Goal: Task Accomplishment & Management: Manage account settings

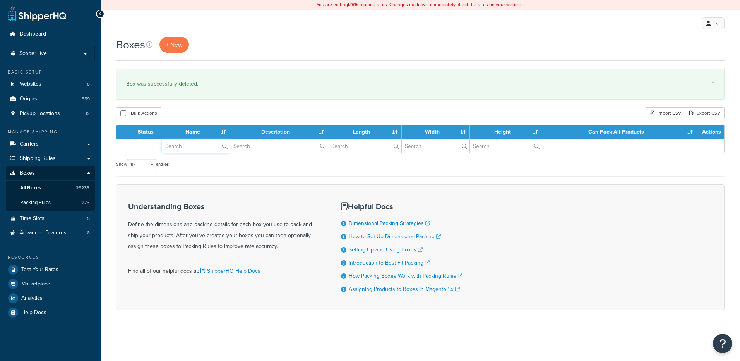
click at [186, 149] on input "text" at bounding box center [196, 145] width 68 height 13
paste input "21BRB5"
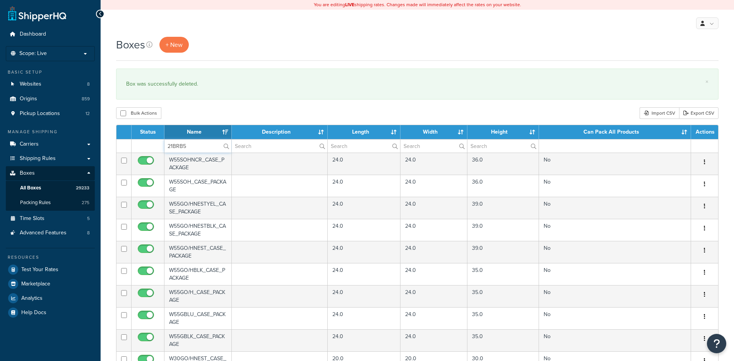
type input "21BRB5"
click at [198, 114] on div "Bulk Actions Duplicate [GEOGRAPHIC_DATA] Import CSV Export CSV" at bounding box center [417, 113] width 603 height 12
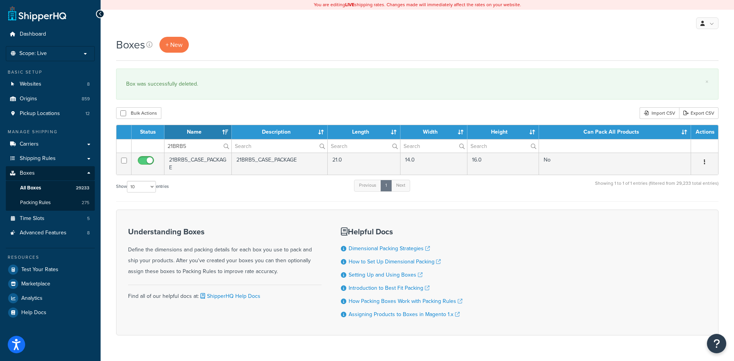
click at [706, 165] on button "button" at bounding box center [705, 162] width 11 height 12
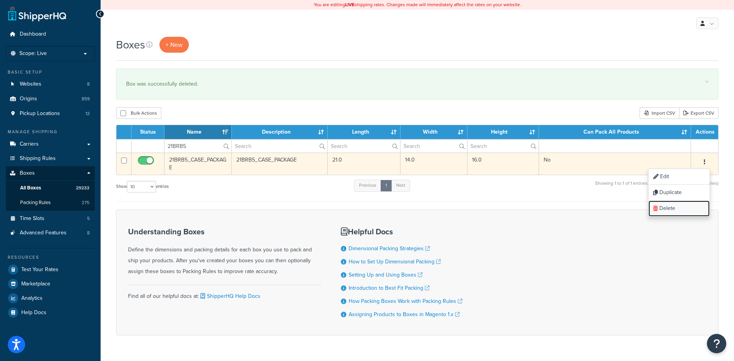
click at [693, 209] on link "Delete" at bounding box center [679, 209] width 61 height 16
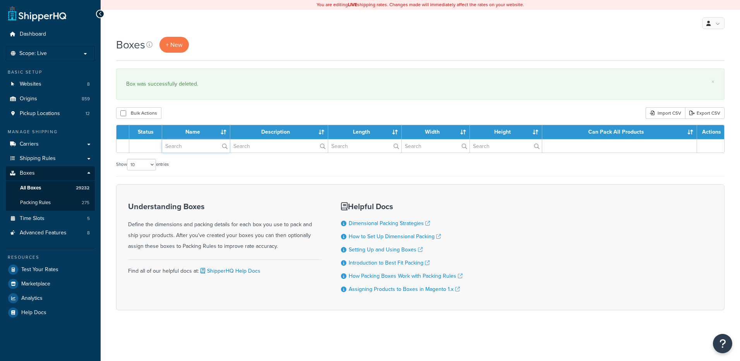
click at [193, 147] on input "text" at bounding box center [196, 145] width 68 height 13
paste input "21BZZU"
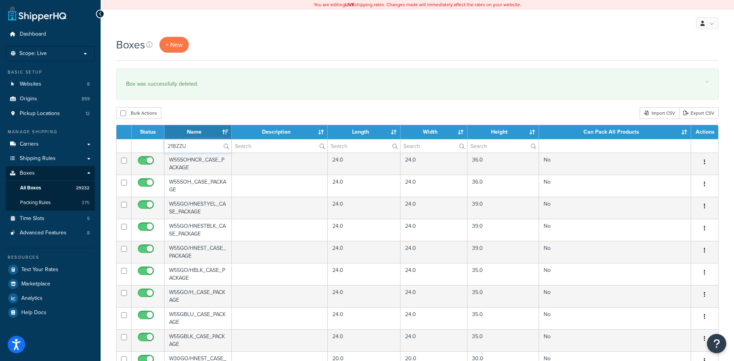
type input "21BZZU"
click at [206, 111] on div "Bulk Actions Duplicate Delete Import CSV Export CSV" at bounding box center [417, 113] width 603 height 12
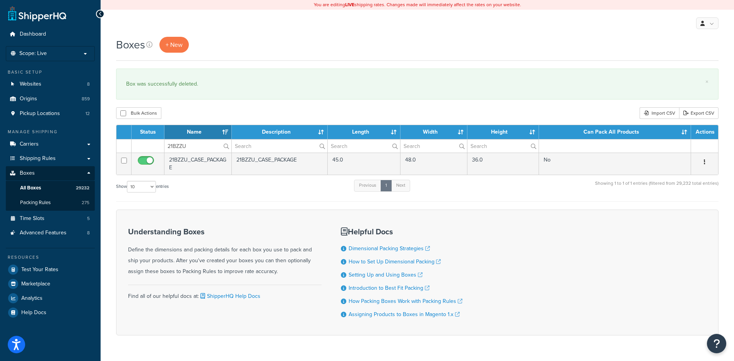
click at [708, 160] on button "button" at bounding box center [705, 162] width 11 height 12
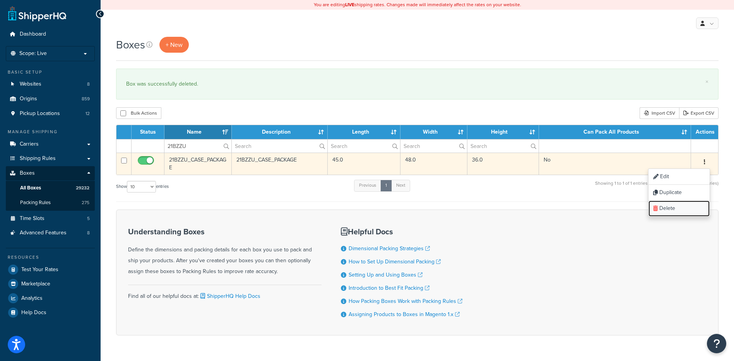
click at [689, 210] on link "Delete" at bounding box center [679, 209] width 61 height 16
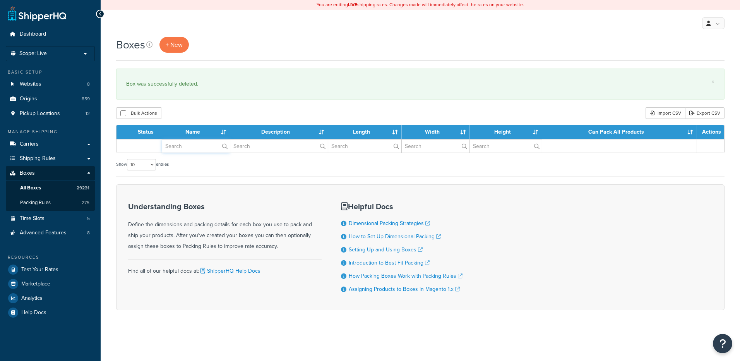
drag, startPoint x: 0, startPoint y: 0, endPoint x: 200, endPoint y: 146, distance: 247.7
click at [200, 146] on input "text" at bounding box center [196, 145] width 68 height 13
paste input "21WC1C"
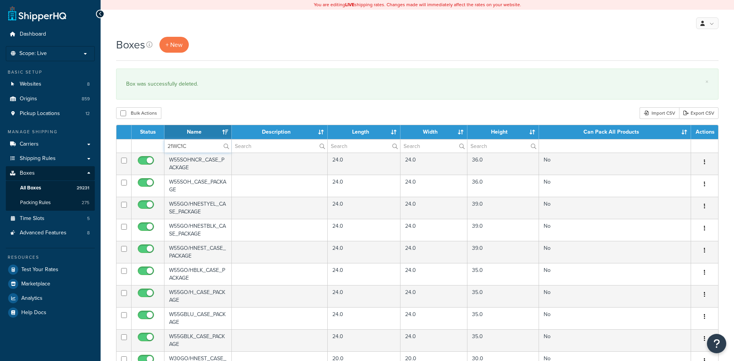
type input "21WC1C"
click at [210, 113] on div "Bulk Actions Duplicate [GEOGRAPHIC_DATA] Import CSV Export CSV" at bounding box center [417, 113] width 603 height 12
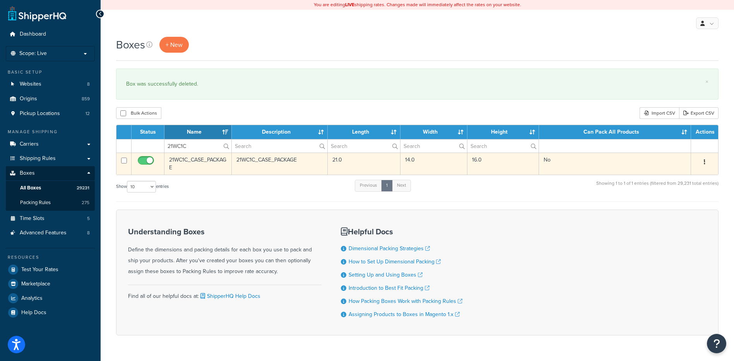
click at [701, 158] on button "button" at bounding box center [705, 162] width 11 height 12
click at [677, 207] on link "Delete" at bounding box center [679, 209] width 61 height 16
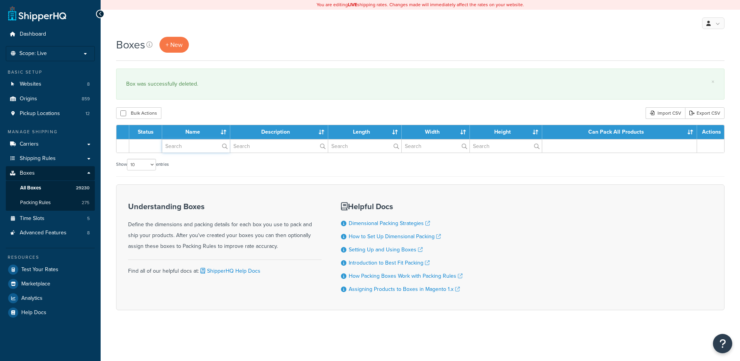
drag, startPoint x: 0, startPoint y: 0, endPoint x: 196, endPoint y: 147, distance: 245.0
click at [196, 147] on input "text" at bounding box center [196, 145] width 68 height 13
paste input "21WC1E"
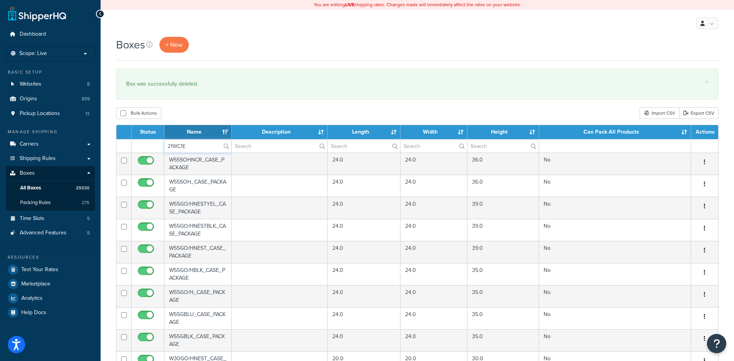
type input "21WC1E"
click at [201, 113] on div "Bulk Actions Duplicate [GEOGRAPHIC_DATA] Import CSV Export CSV" at bounding box center [417, 113] width 603 height 12
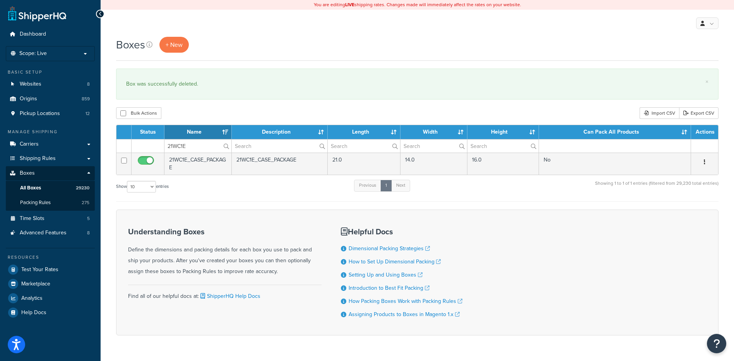
click at [705, 162] on icon "button" at bounding box center [705, 161] width 2 height 5
click at [687, 207] on link "Delete" at bounding box center [679, 209] width 61 height 16
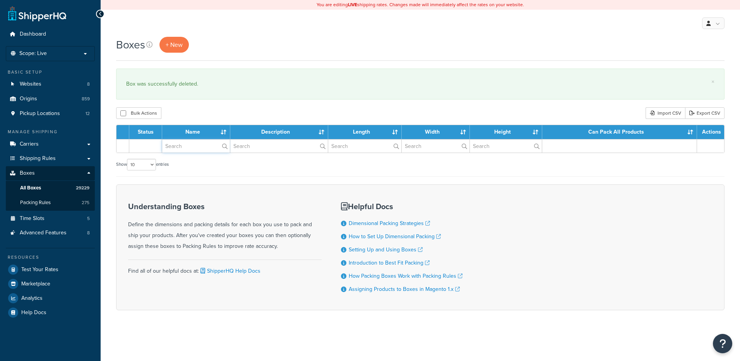
type input "v"
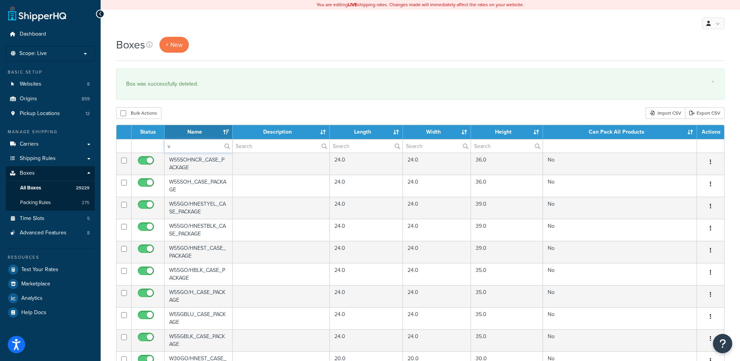
click at [187, 147] on input "v" at bounding box center [199, 145] width 68 height 13
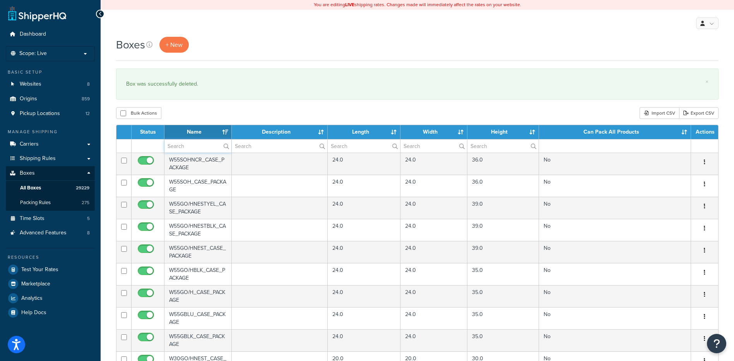
paste input "21WCB1"
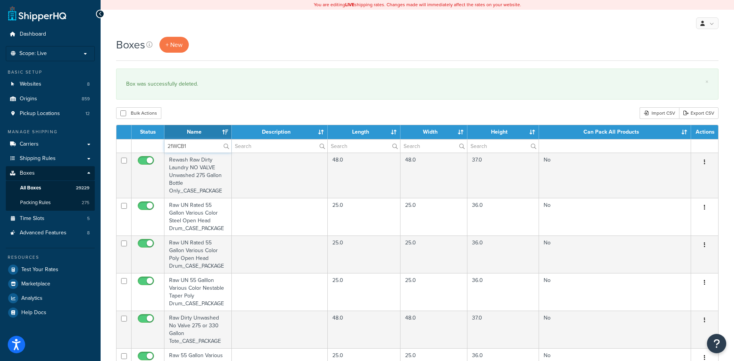
type input "21WCB1"
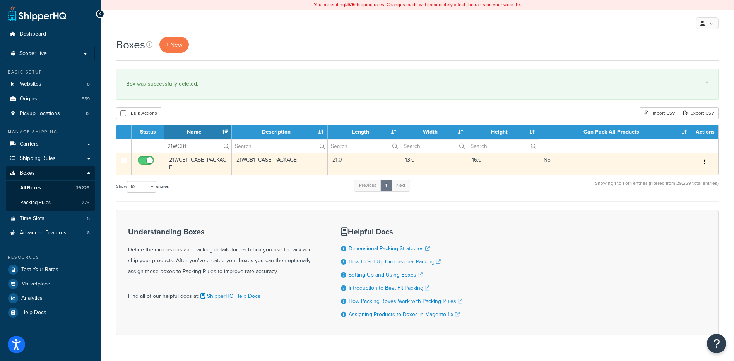
click at [705, 166] on button "button" at bounding box center [705, 162] width 11 height 12
click at [684, 202] on link "Delete" at bounding box center [679, 209] width 61 height 16
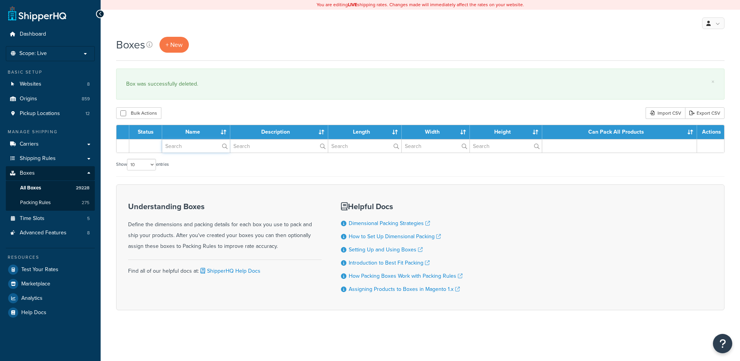
drag, startPoint x: 0, startPoint y: 0, endPoint x: 208, endPoint y: 146, distance: 254.5
click at [208, 146] on input "text" at bounding box center [196, 145] width 68 height 13
paste input "21WCB3"
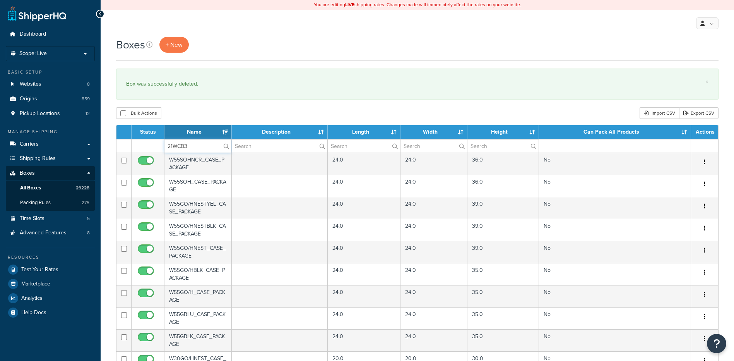
type input "21WCB3"
click at [197, 106] on div "Boxes + New × Box was successfully deleted. Bulk Actions Duplicate Delete Impor…" at bounding box center [418, 299] width 634 height 524
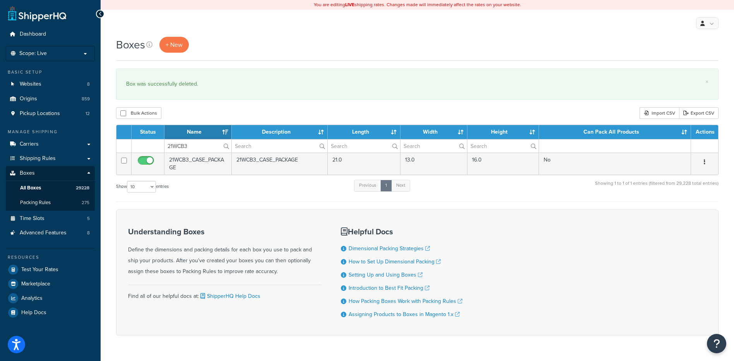
click at [706, 163] on button "button" at bounding box center [705, 162] width 11 height 12
click at [680, 219] on div "Understanding Boxes Define the dimensions and packing details for each box you …" at bounding box center [417, 272] width 603 height 126
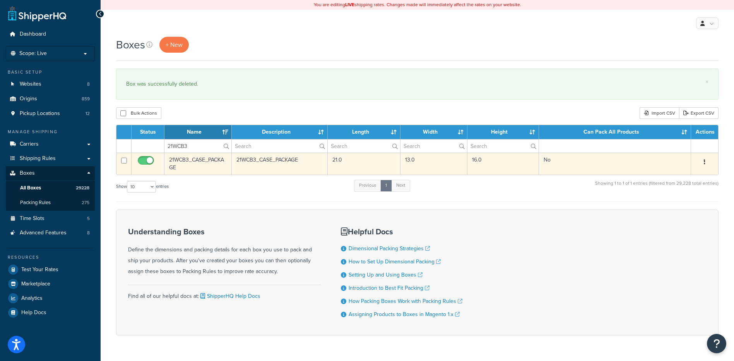
click at [706, 166] on button "button" at bounding box center [705, 162] width 11 height 12
click at [683, 209] on link "Delete" at bounding box center [679, 209] width 61 height 16
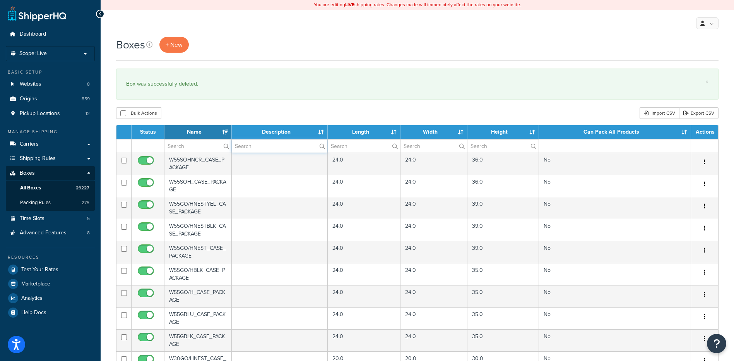
click at [261, 145] on input "text" at bounding box center [280, 145] width 96 height 13
paste input "21WCB4"
type input "21WCB4"
click at [256, 115] on div "Bulk Actions Duplicate [GEOGRAPHIC_DATA] Import CSV Export CSV" at bounding box center [417, 113] width 603 height 12
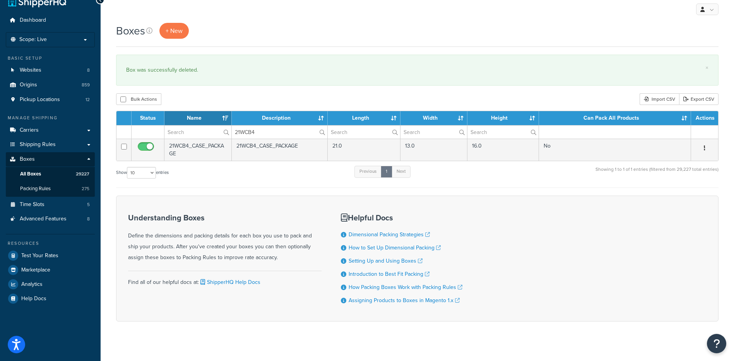
scroll to position [21, 0]
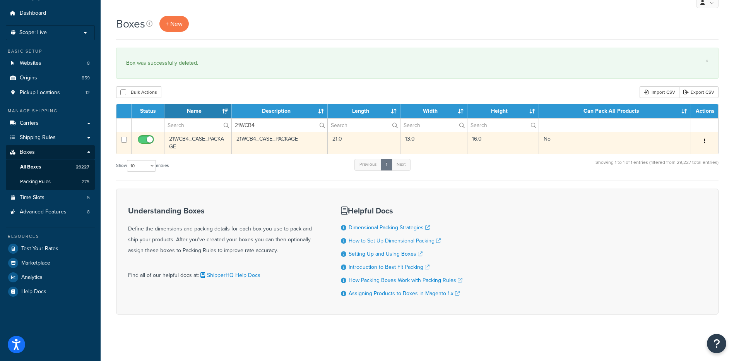
click at [707, 142] on button "button" at bounding box center [705, 141] width 11 height 12
click at [681, 188] on link "Delete" at bounding box center [679, 188] width 61 height 16
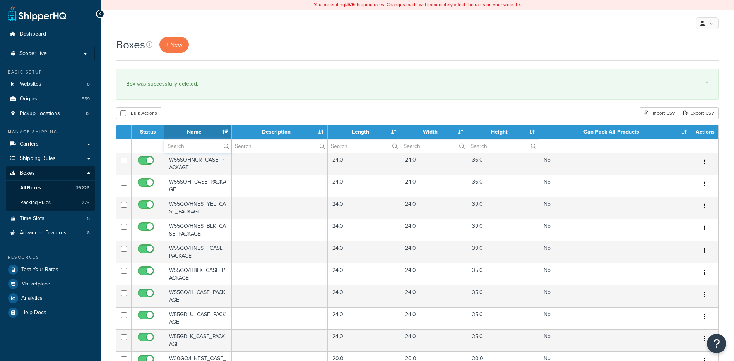
click at [181, 144] on input "text" at bounding box center [198, 145] width 67 height 13
paste input "21WCB5"
type input "21WCB5"
click at [214, 98] on div "× Box was successfully deleted." at bounding box center [417, 84] width 603 height 31
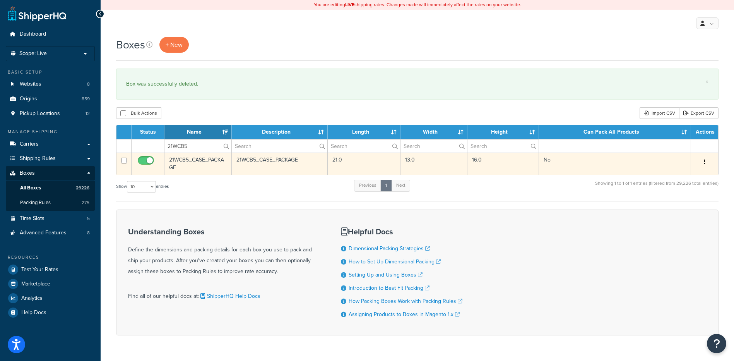
click at [706, 160] on button "button" at bounding box center [705, 162] width 11 height 12
click at [686, 215] on link "Delete" at bounding box center [679, 209] width 61 height 16
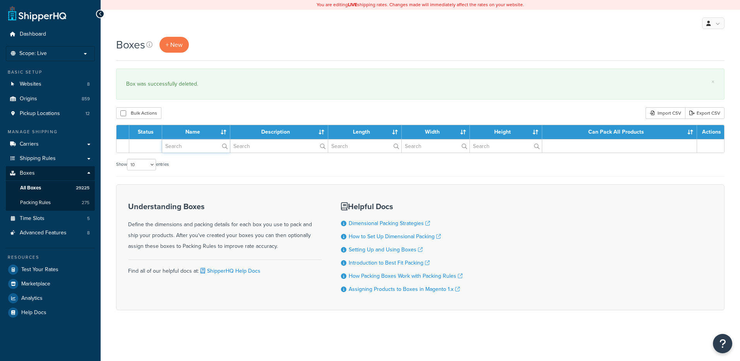
click at [211, 147] on input "text" at bounding box center [196, 145] width 68 height 13
paste input "21WCB6"
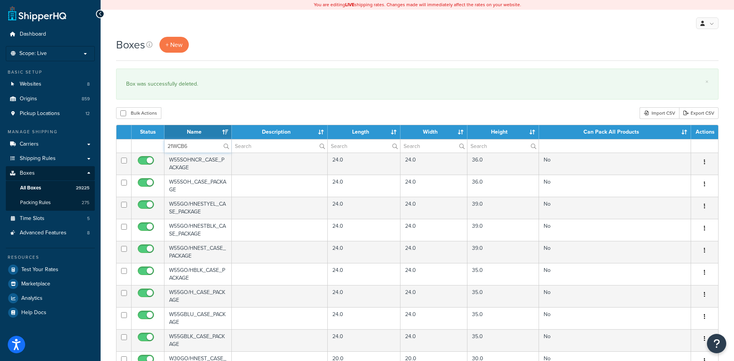
type input "21WCB6"
click at [224, 112] on div "Bulk Actions Duplicate [GEOGRAPHIC_DATA] Import CSV Export CSV" at bounding box center [417, 113] width 603 height 12
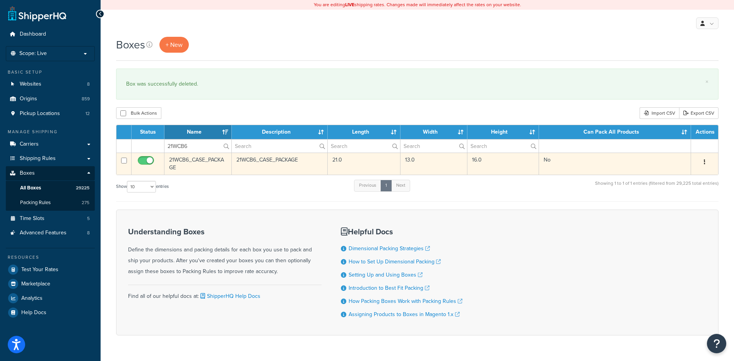
click at [703, 164] on button "button" at bounding box center [705, 162] width 11 height 12
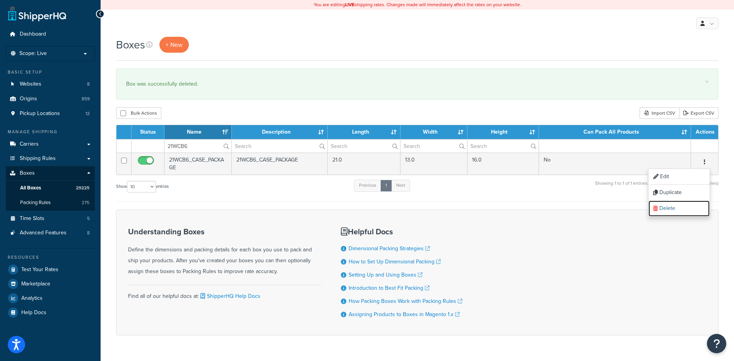
click at [686, 204] on link "Delete" at bounding box center [679, 209] width 61 height 16
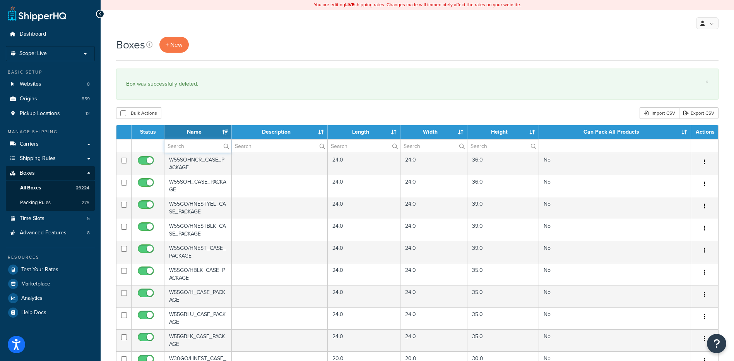
click at [190, 143] on input "text" at bounding box center [198, 145] width 67 height 13
paste input "21WCB7"
type input "21WCB7"
click at [190, 111] on div "Bulk Actions Duplicate [GEOGRAPHIC_DATA] Import CSV Export CSV" at bounding box center [417, 113] width 603 height 12
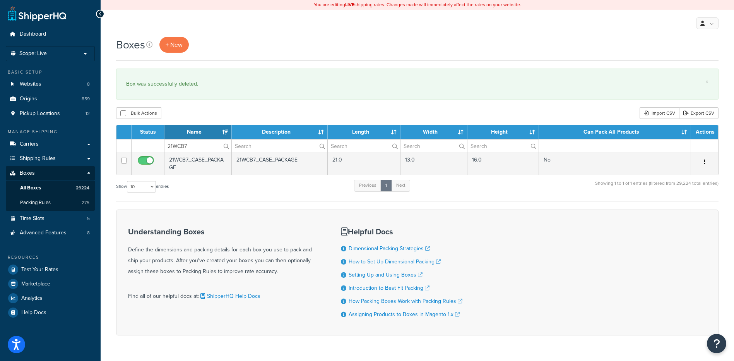
click at [706, 165] on button "button" at bounding box center [705, 162] width 11 height 12
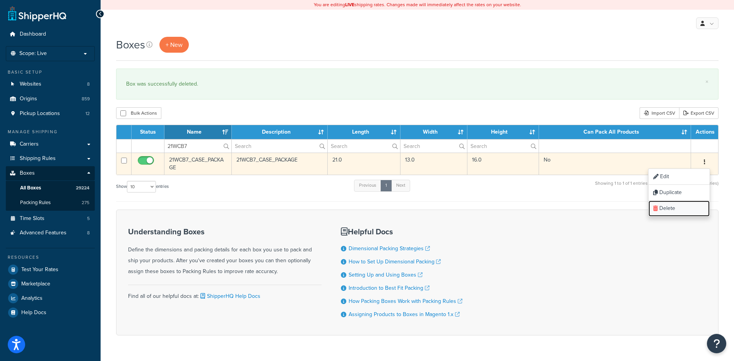
click at [689, 208] on link "Delete" at bounding box center [679, 209] width 61 height 16
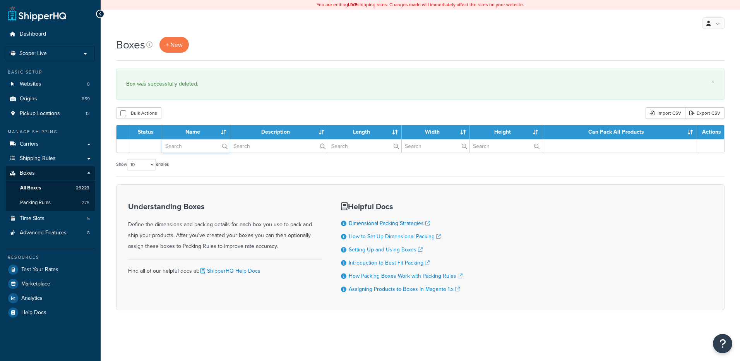
click at [205, 144] on input "text" at bounding box center [196, 145] width 68 height 13
paste input "21WCB8"
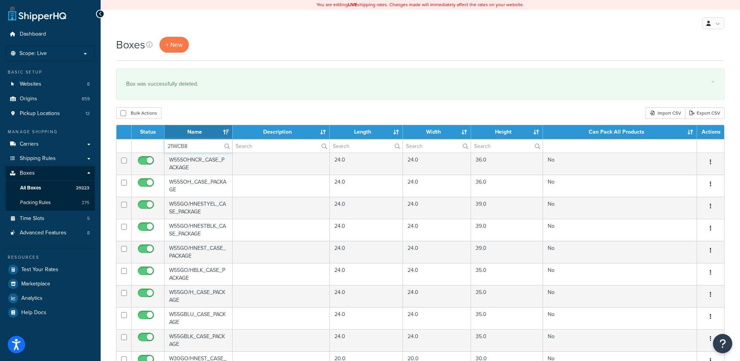
type input "21WCB8"
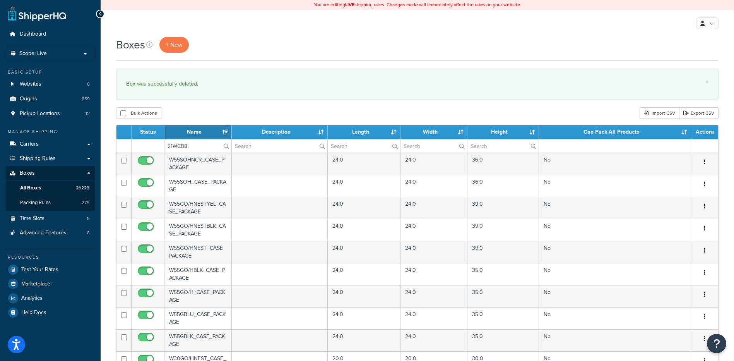
click at [204, 112] on div "Bulk Actions Duplicate Delete Import CSV Export CSV" at bounding box center [417, 113] width 603 height 12
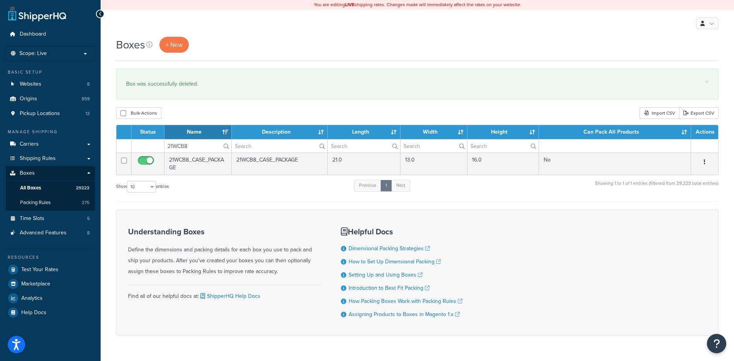
click at [704, 164] on icon "button" at bounding box center [705, 161] width 2 height 5
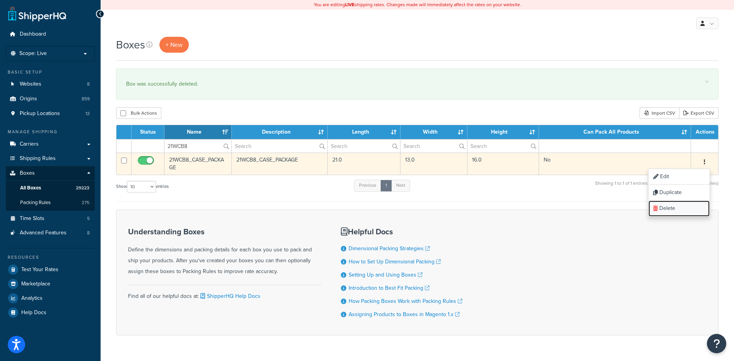
click at [681, 205] on link "Delete" at bounding box center [679, 209] width 61 height 16
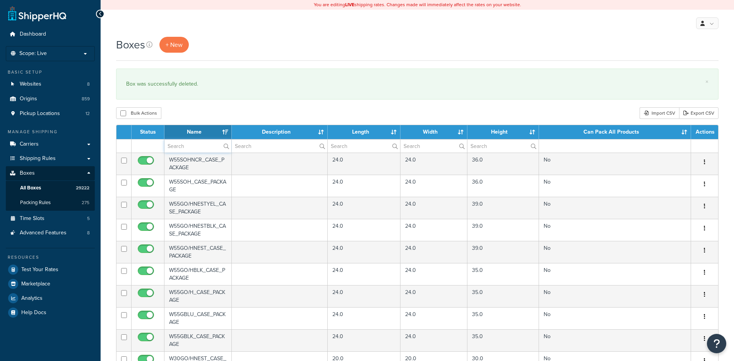
click at [193, 147] on input "text" at bounding box center [198, 145] width 67 height 13
paste input "21WPB3"
type input "21WPB3"
click at [209, 112] on div "Bulk Actions Duplicate Delete Import CSV Export CSV" at bounding box center [417, 113] width 603 height 12
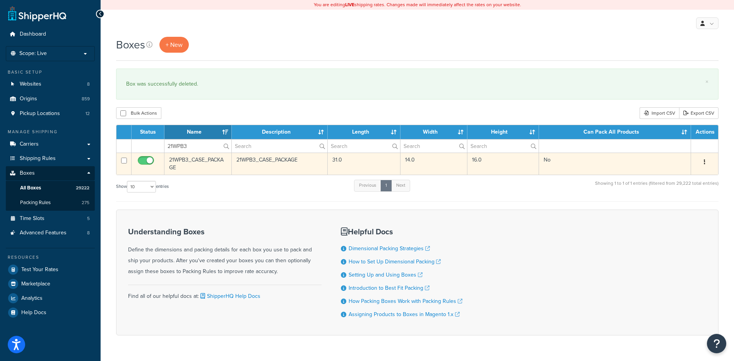
click at [707, 162] on button "button" at bounding box center [705, 162] width 11 height 12
click at [667, 206] on link "Delete" at bounding box center [679, 209] width 61 height 16
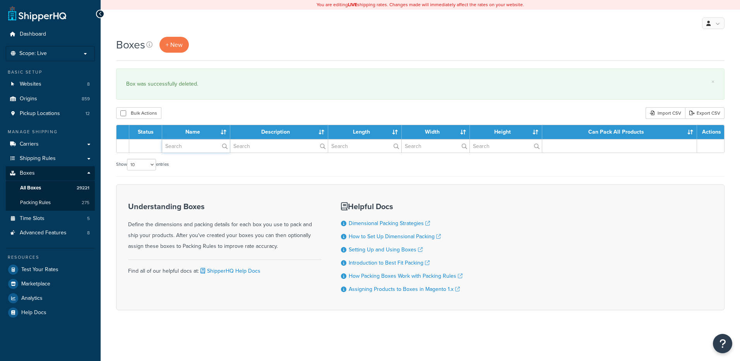
drag, startPoint x: 0, startPoint y: 0, endPoint x: 198, endPoint y: 151, distance: 248.6
click at [198, 151] on input "text" at bounding box center [196, 145] width 68 height 13
paste input "21WVC1"
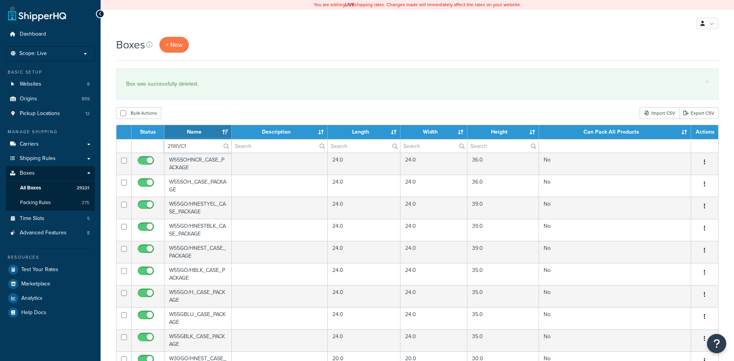
type input "21WVC1"
drag, startPoint x: 205, startPoint y: 106, endPoint x: 216, endPoint y: 117, distance: 15.6
click at [205, 106] on div "Boxes + New × Box was successfully deleted. Bulk Actions Duplicate [GEOGRAPHIC_…" at bounding box center [418, 299] width 634 height 524
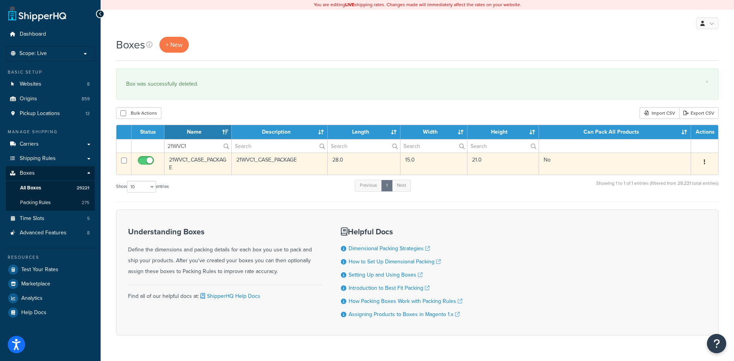
click at [705, 164] on icon "button" at bounding box center [705, 161] width 2 height 5
click at [686, 209] on link "Delete" at bounding box center [679, 209] width 61 height 16
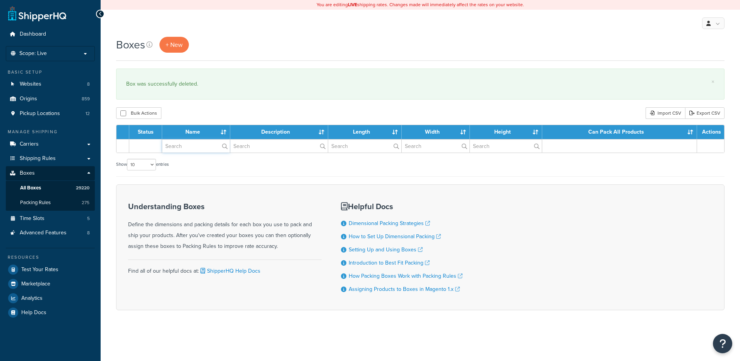
paste input "26BBS2"
drag, startPoint x: 0, startPoint y: 0, endPoint x: 187, endPoint y: 138, distance: 232.3
click at [191, 148] on input "text" at bounding box center [196, 145] width 68 height 13
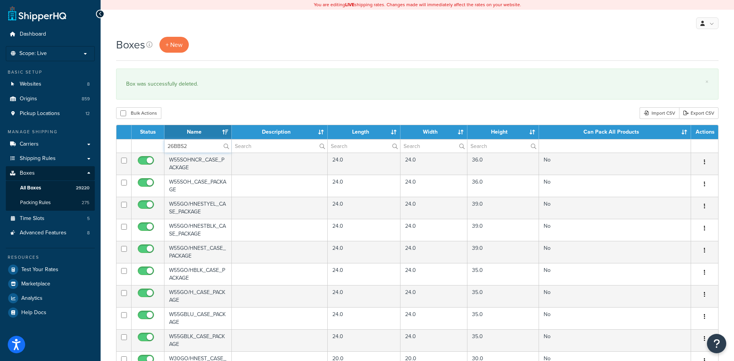
type input "26BBS2"
click at [185, 118] on div "Bulk Actions Duplicate [GEOGRAPHIC_DATA] Import CSV Export CSV" at bounding box center [417, 113] width 603 height 12
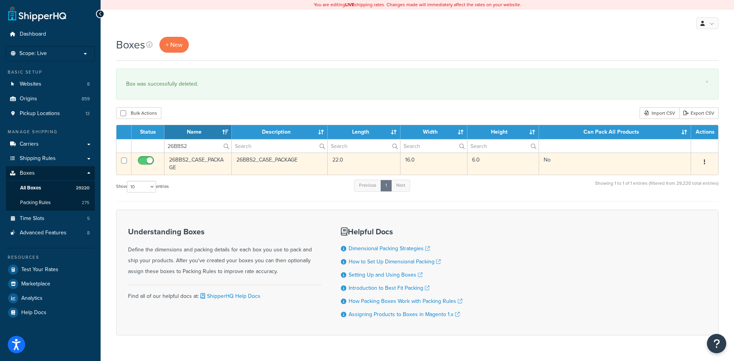
click at [709, 168] on button "button" at bounding box center [705, 162] width 11 height 12
click at [670, 205] on link "Delete" at bounding box center [679, 209] width 61 height 16
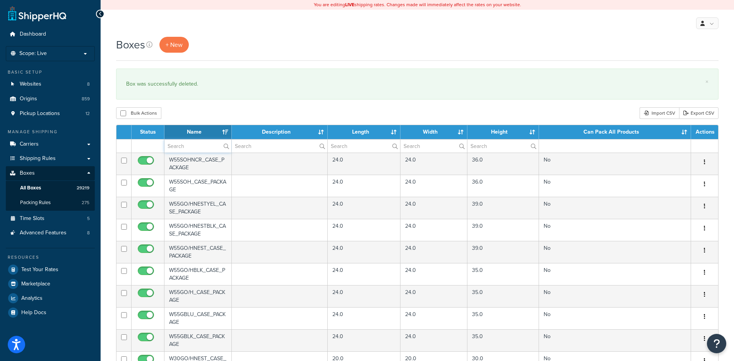
click at [183, 153] on input "text" at bounding box center [198, 145] width 67 height 13
paste input "26BV25"
type input "26BV25"
click at [202, 109] on div "Bulk Actions Duplicate [GEOGRAPHIC_DATA] Import CSV Export CSV" at bounding box center [417, 113] width 603 height 12
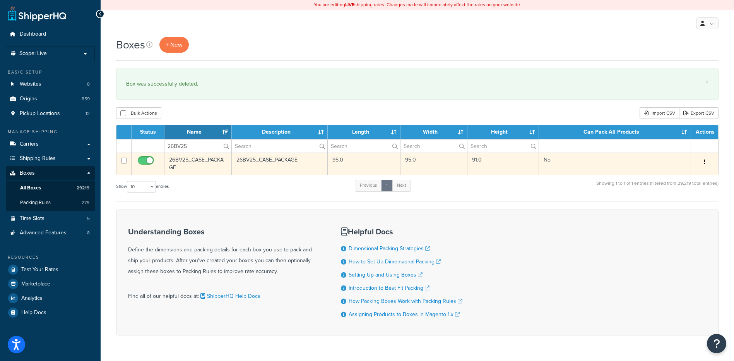
click at [705, 160] on icon "button" at bounding box center [705, 161] width 2 height 5
click at [688, 208] on link "Delete" at bounding box center [679, 209] width 61 height 16
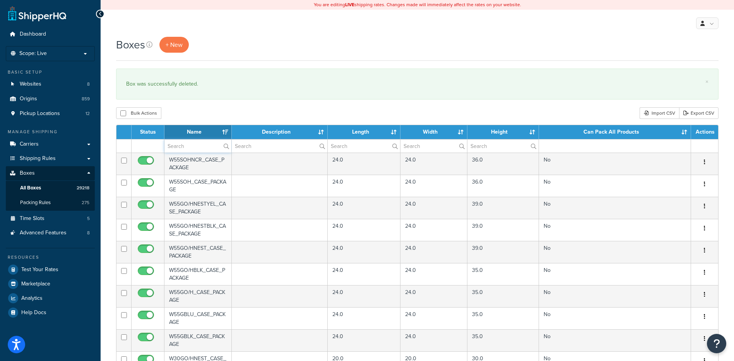
click at [180, 145] on input "text" at bounding box center [198, 145] width 67 height 13
paste input "26BVDR"
type input "26BVDR"
click at [195, 109] on div "Bulk Actions Duplicate [GEOGRAPHIC_DATA] Import CSV Export CSV" at bounding box center [417, 113] width 603 height 12
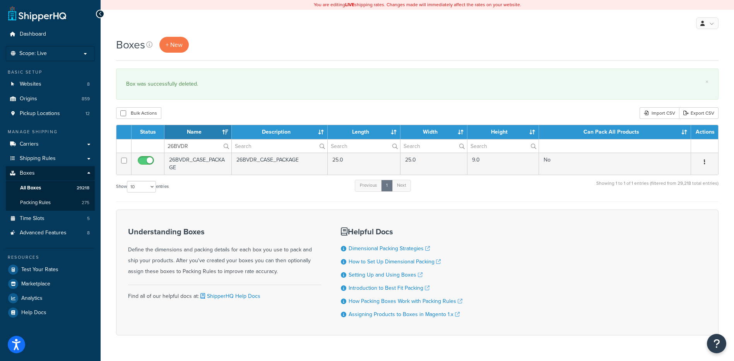
click at [708, 163] on button "button" at bounding box center [705, 162] width 11 height 12
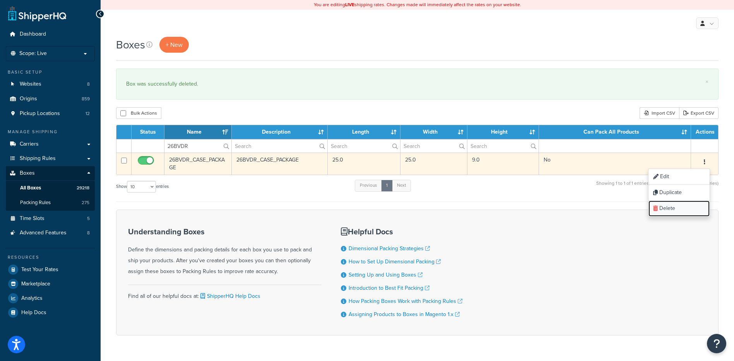
click at [684, 213] on link "Delete" at bounding box center [679, 209] width 61 height 16
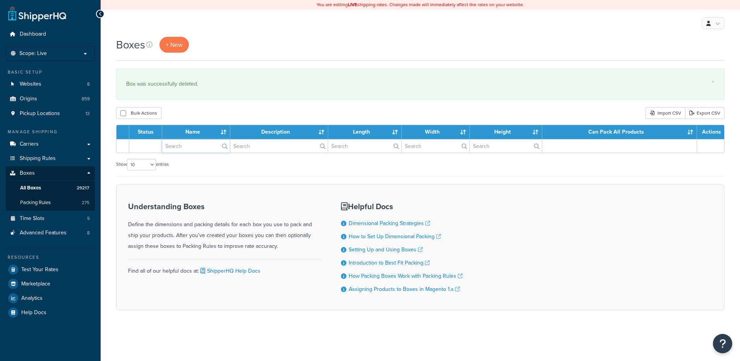
drag, startPoint x: 0, startPoint y: 0, endPoint x: 190, endPoint y: 144, distance: 238.2
click at [190, 144] on input "text" at bounding box center [196, 145] width 68 height 13
paste input "26BX10"
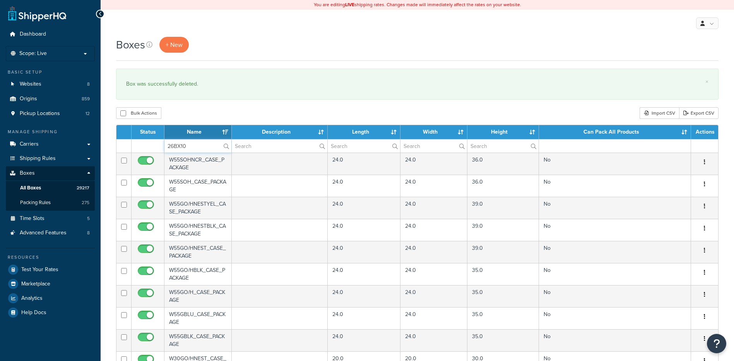
type input "26BX10"
click at [187, 108] on div "Bulk Actions Duplicate [GEOGRAPHIC_DATA] Import CSV Export CSV" at bounding box center [417, 113] width 603 height 12
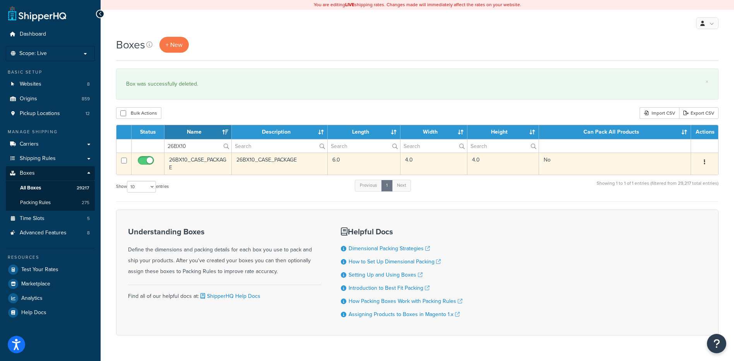
click at [703, 158] on button "button" at bounding box center [705, 162] width 11 height 12
click at [663, 212] on link "Delete" at bounding box center [679, 209] width 61 height 16
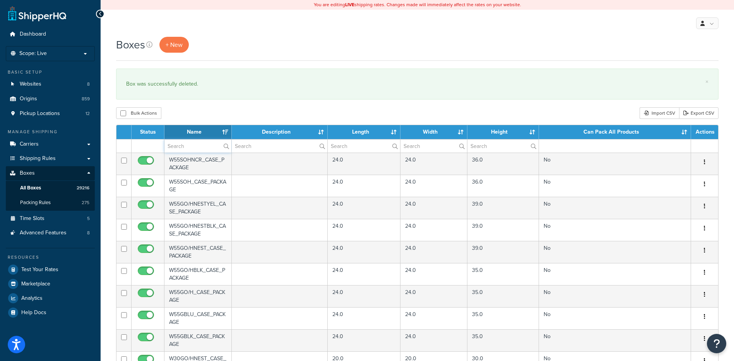
click at [178, 146] on input "text" at bounding box center [198, 145] width 67 height 13
paste input "26BX11"
type input "26BX11"
click at [189, 110] on div "Bulk Actions Duplicate [GEOGRAPHIC_DATA] Import CSV Export CSV" at bounding box center [417, 113] width 603 height 12
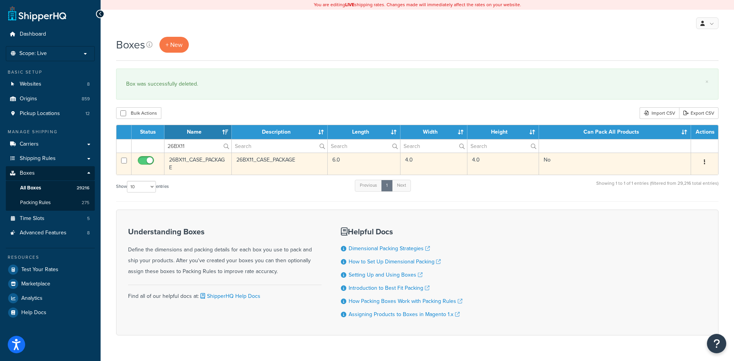
click at [702, 166] on button "button" at bounding box center [705, 162] width 11 height 12
click at [662, 211] on link "Delete" at bounding box center [679, 209] width 61 height 16
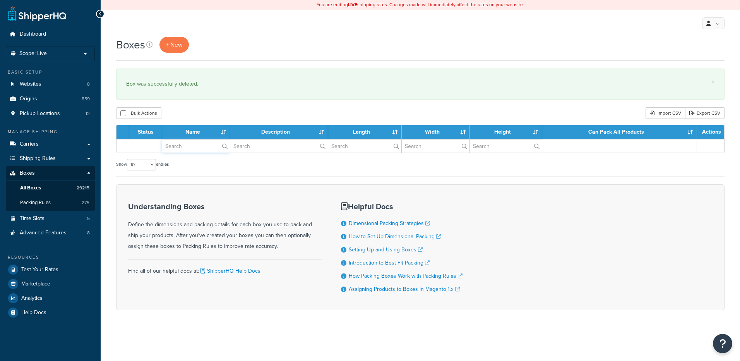
drag, startPoint x: 0, startPoint y: 0, endPoint x: 191, endPoint y: 146, distance: 240.0
click at [191, 146] on input "text" at bounding box center [196, 145] width 68 height 13
paste input "26BX14"
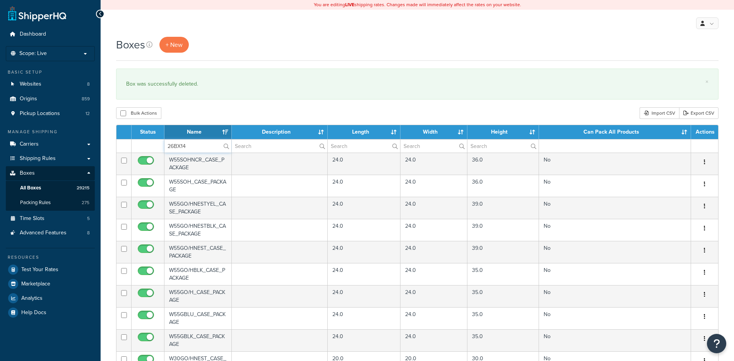
type input "26BX14"
click at [194, 118] on div "Bulk Actions Duplicate [GEOGRAPHIC_DATA] Import CSV Export CSV" at bounding box center [417, 113] width 603 height 12
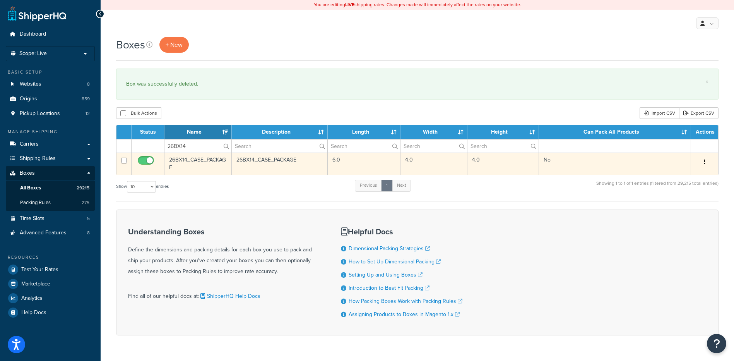
click at [699, 163] on div "Edit Duplicate Delete" at bounding box center [705, 162] width 18 height 12
click at [700, 164] on button "button" at bounding box center [705, 162] width 11 height 12
click at [672, 207] on link "Delete" at bounding box center [679, 209] width 61 height 16
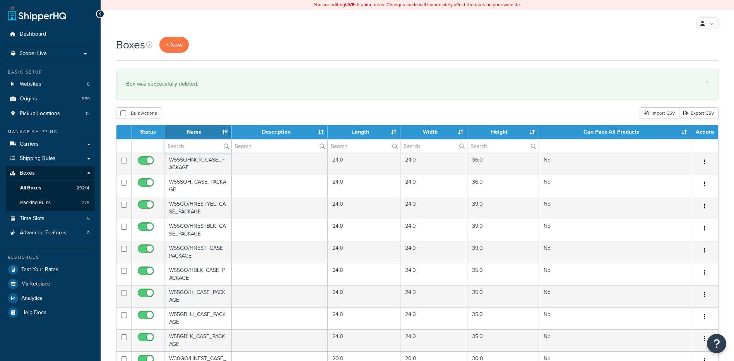
click at [185, 149] on input "text" at bounding box center [198, 145] width 67 height 13
paste input "26BX19"
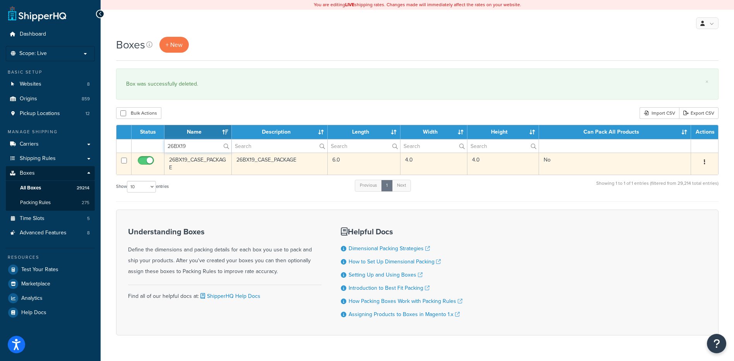
type input "26BX19"
click at [705, 165] on button "button" at bounding box center [705, 162] width 11 height 12
click at [687, 202] on link "Delete" at bounding box center [679, 209] width 61 height 16
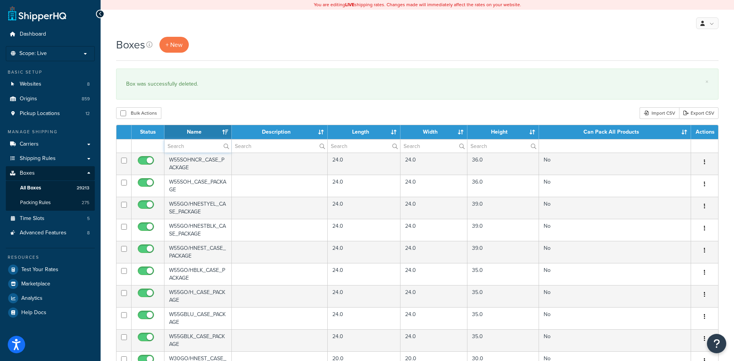
click at [187, 151] on input "text" at bounding box center [198, 145] width 67 height 13
paste input "26BX20"
type input "26BX20"
click at [197, 104] on div "Boxes + New × Box was successfully deleted. Bulk Actions Duplicate Delete Impor…" at bounding box center [418, 299] width 634 height 524
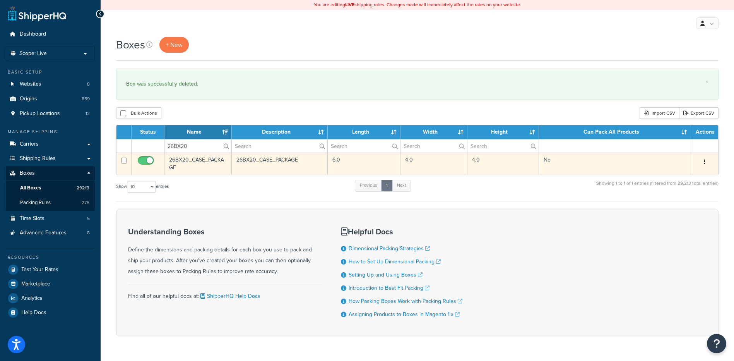
click at [704, 161] on icon "button" at bounding box center [705, 161] width 2 height 5
click at [672, 209] on link "Delete" at bounding box center [679, 209] width 61 height 16
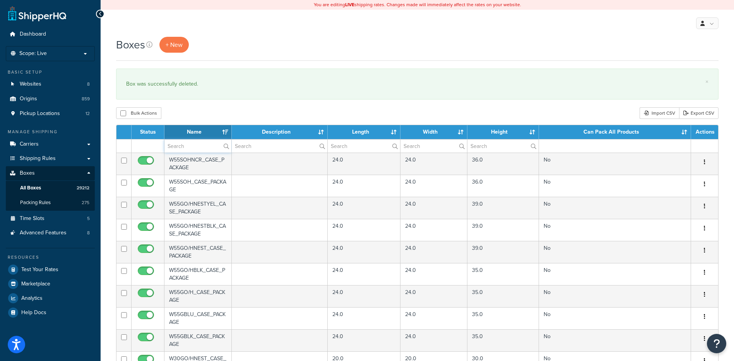
click at [208, 145] on input "text" at bounding box center [198, 145] width 67 height 13
paste input "26BX22"
type input "26BX22"
click at [237, 117] on div "Bulk Actions Duplicate [GEOGRAPHIC_DATA] Import CSV Export CSV" at bounding box center [417, 113] width 603 height 12
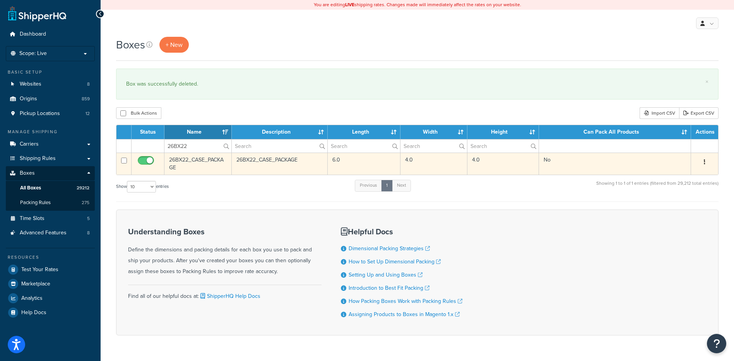
click at [707, 163] on button "button" at bounding box center [705, 162] width 11 height 12
click at [677, 207] on link "Delete" at bounding box center [679, 209] width 61 height 16
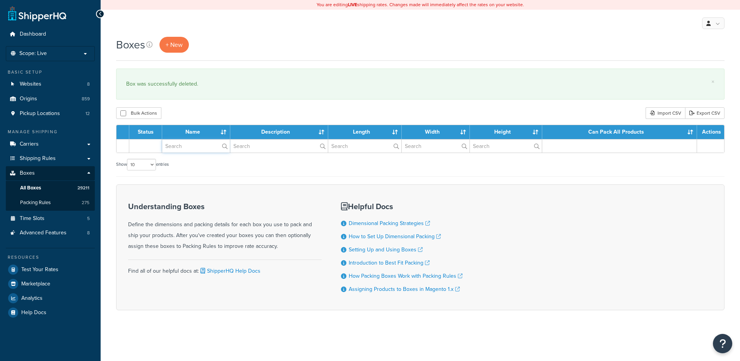
drag, startPoint x: 0, startPoint y: 0, endPoint x: 194, endPoint y: 145, distance: 242.3
click at [194, 145] on input "text" at bounding box center [196, 145] width 68 height 13
paste input "26BX23"
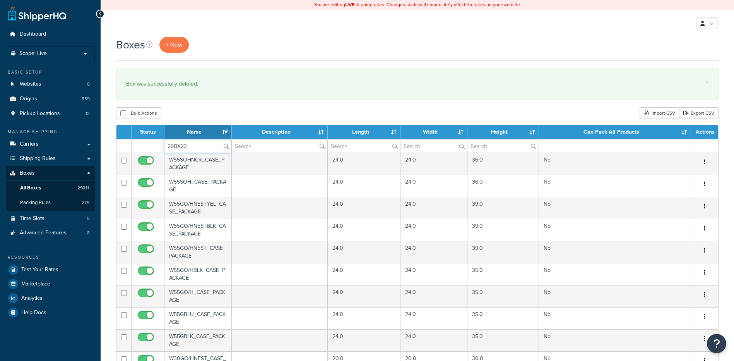
type input "26BX23"
click at [204, 111] on div "Bulk Actions Duplicate [GEOGRAPHIC_DATA] Import CSV Export CSV" at bounding box center [417, 113] width 603 height 12
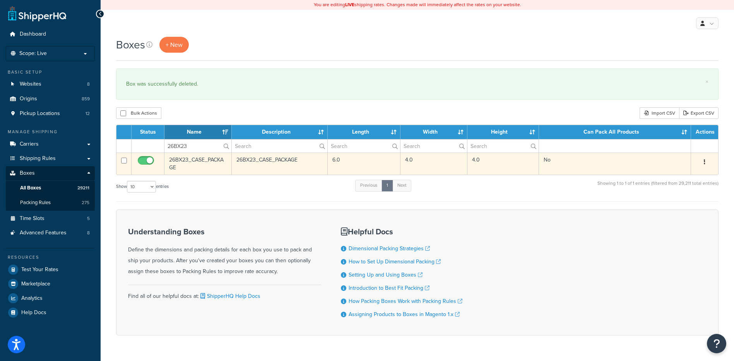
click at [706, 163] on button "button" at bounding box center [705, 162] width 11 height 12
click at [678, 207] on link "Delete" at bounding box center [679, 209] width 61 height 16
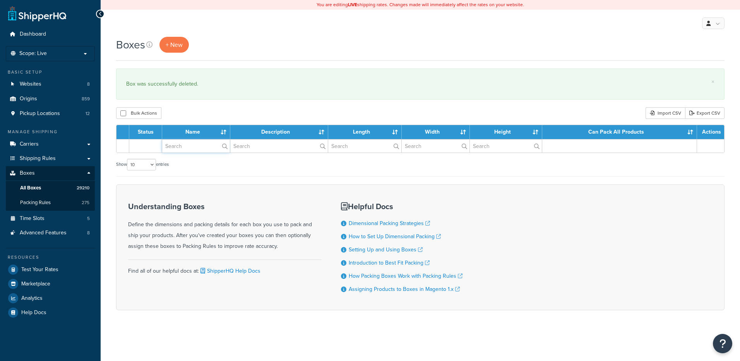
drag, startPoint x: 0, startPoint y: 0, endPoint x: 192, endPoint y: 147, distance: 241.3
click at [192, 147] on input "text" at bounding box center [196, 145] width 68 height 13
paste input "26BX27"
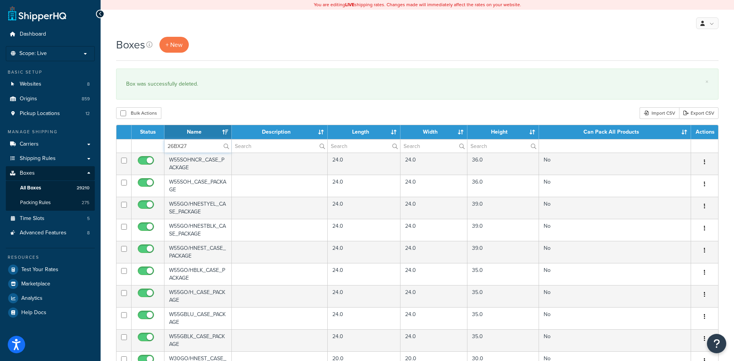
type input "26BX27"
click at [206, 107] on div "Boxes + New × Box was successfully deleted. Bulk Actions Duplicate Delete Impor…" at bounding box center [418, 299] width 634 height 524
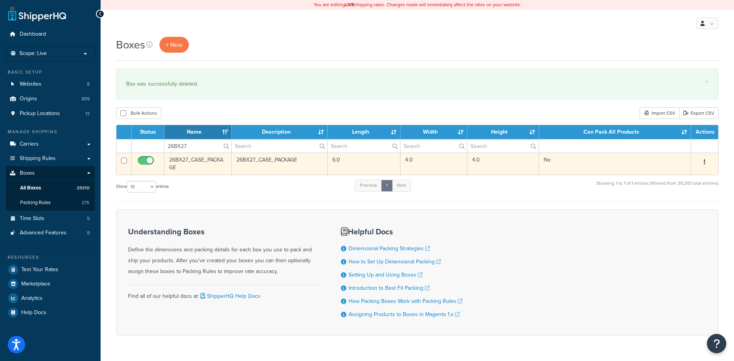
click at [704, 160] on button "button" at bounding box center [705, 162] width 11 height 12
click at [669, 204] on link "Delete" at bounding box center [679, 209] width 61 height 16
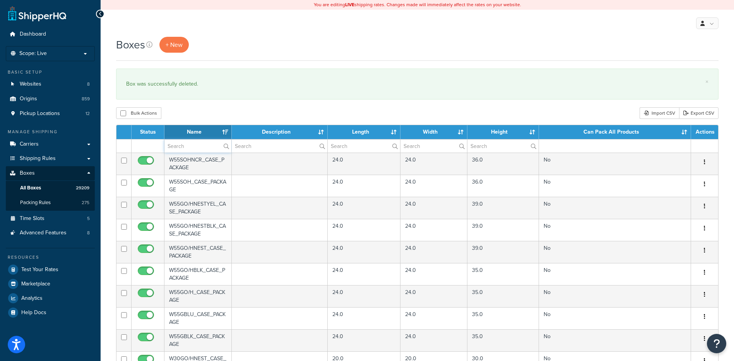
click at [194, 147] on input "text" at bounding box center [198, 145] width 67 height 13
paste input "26BX28"
type input "26BX28"
click at [195, 115] on div "Bulk Actions Duplicate [GEOGRAPHIC_DATA] Import CSV Export CSV" at bounding box center [417, 113] width 603 height 12
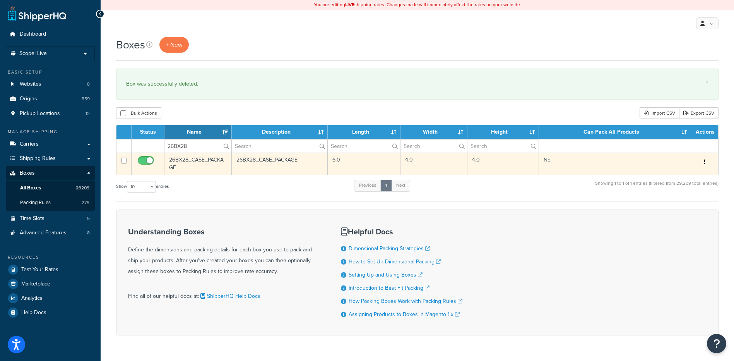
click at [703, 159] on button "button" at bounding box center [705, 162] width 11 height 12
click at [687, 204] on link "Delete" at bounding box center [679, 209] width 61 height 16
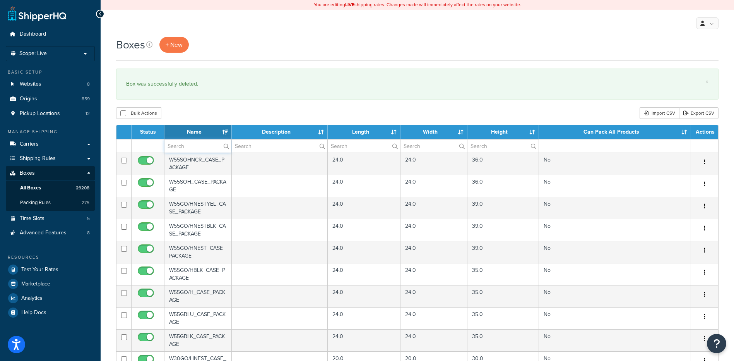
click at [200, 144] on input "text" at bounding box center [198, 145] width 67 height 13
paste input "26BX36"
type input "26BX36"
click at [209, 115] on div "Bulk Actions Duplicate [GEOGRAPHIC_DATA] Import CSV Export CSV" at bounding box center [417, 113] width 603 height 12
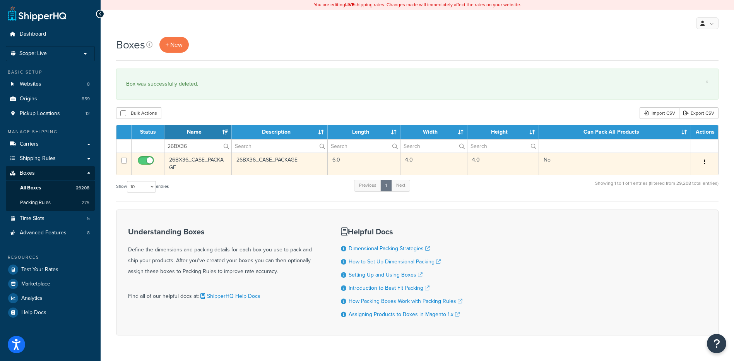
click at [712, 161] on div "Edit Duplicate Delete" at bounding box center [705, 162] width 18 height 12
click at [705, 158] on button "button" at bounding box center [705, 162] width 11 height 12
click at [683, 215] on link "Delete" at bounding box center [679, 209] width 61 height 16
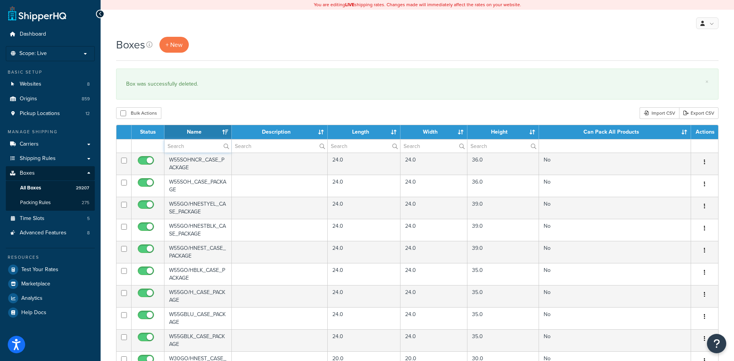
click at [189, 151] on input "text" at bounding box center [198, 145] width 67 height 13
paste input "26BX40"
type input "26BX40"
click at [192, 112] on div "Bulk Actions Duplicate Delete Import CSV Export CSV" at bounding box center [417, 113] width 603 height 12
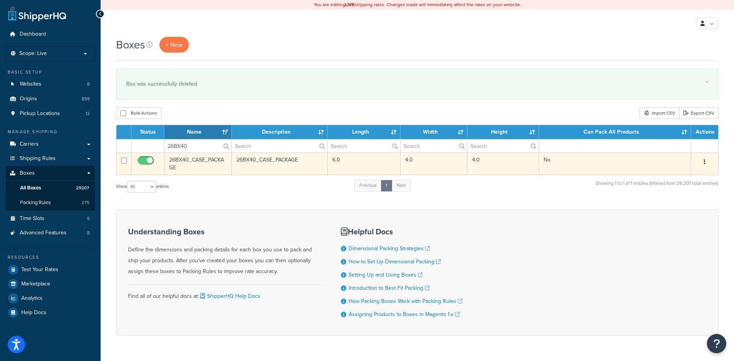
click at [705, 158] on button "button" at bounding box center [705, 162] width 11 height 12
click at [673, 206] on link "Delete" at bounding box center [679, 209] width 61 height 16
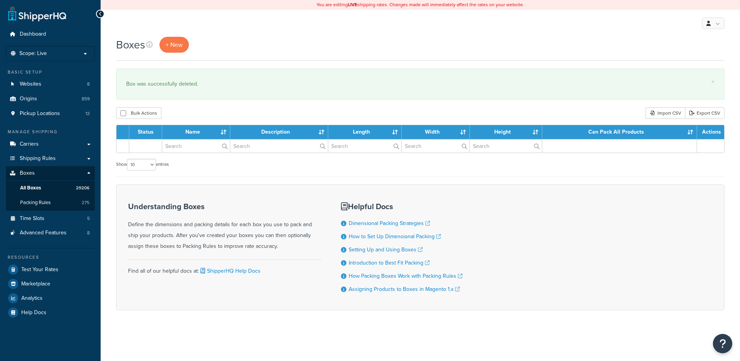
click at [198, 146] on input "text" at bounding box center [196, 145] width 68 height 13
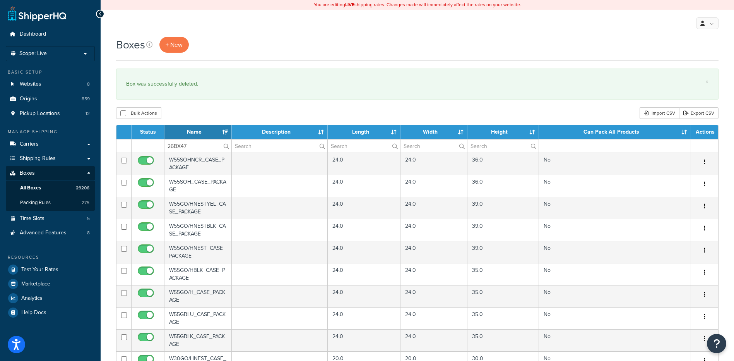
type input "26BX47"
click at [205, 116] on div "Bulk Actions Duplicate [GEOGRAPHIC_DATA] Import CSV Export CSV" at bounding box center [417, 113] width 603 height 12
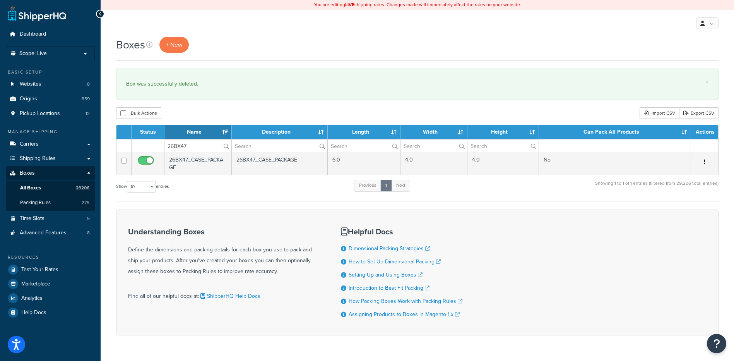
click at [706, 165] on button "button" at bounding box center [705, 162] width 11 height 12
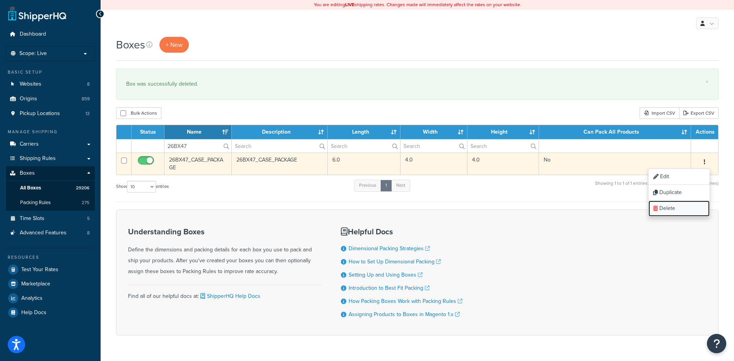
click at [674, 209] on link "Delete" at bounding box center [679, 209] width 61 height 16
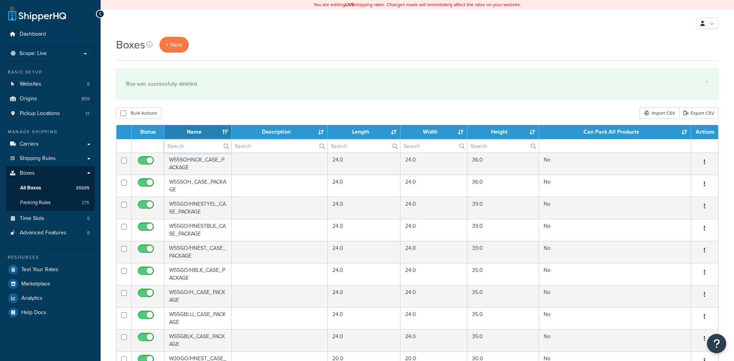
click at [189, 141] on input "text" at bounding box center [198, 145] width 67 height 13
paste input "26BX48"
type input "26BX48"
click at [194, 111] on div "Bulk Actions Duplicate [GEOGRAPHIC_DATA] Import CSV Export CSV" at bounding box center [417, 113] width 603 height 12
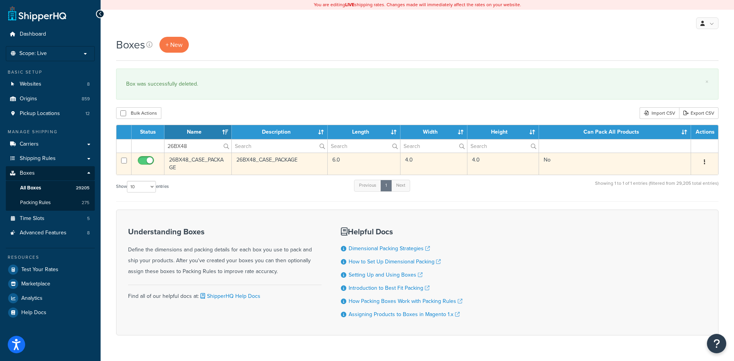
click at [706, 165] on button "button" at bounding box center [705, 162] width 11 height 12
click at [681, 212] on link "Delete" at bounding box center [679, 209] width 61 height 16
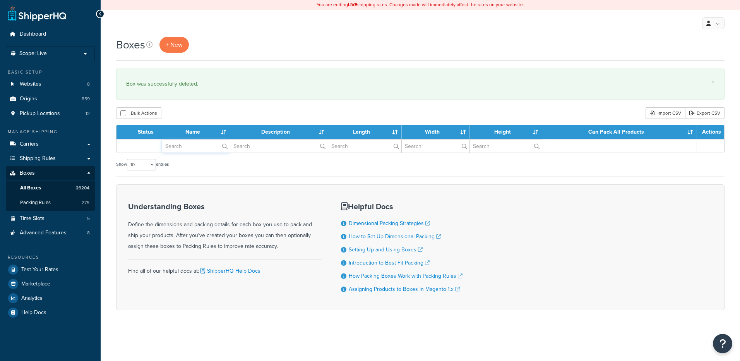
drag, startPoint x: 0, startPoint y: 0, endPoint x: 201, endPoint y: 147, distance: 249.2
click at [201, 147] on input "text" at bounding box center [196, 145] width 68 height 13
paste input "26BX49"
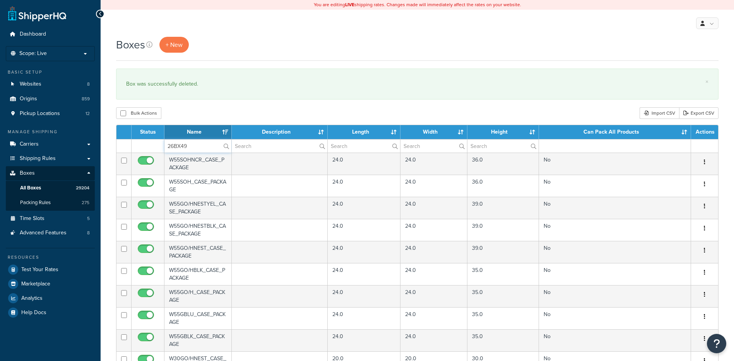
type input "26BX49"
click at [203, 102] on div "Boxes + New × Box was successfully deleted. Bulk Actions Duplicate Delete Impor…" at bounding box center [418, 299] width 634 height 524
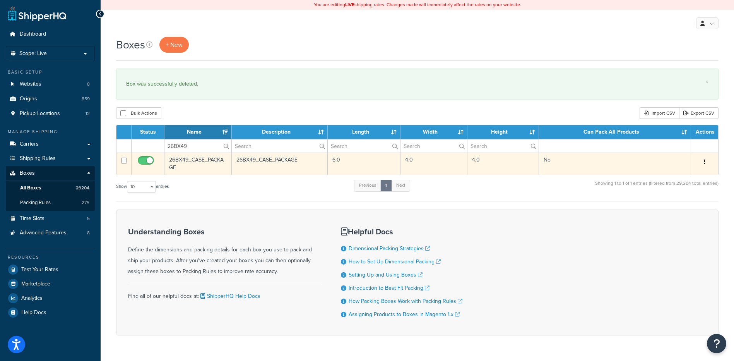
click at [705, 167] on button "button" at bounding box center [705, 162] width 11 height 12
click at [678, 211] on link "Delete" at bounding box center [679, 209] width 61 height 16
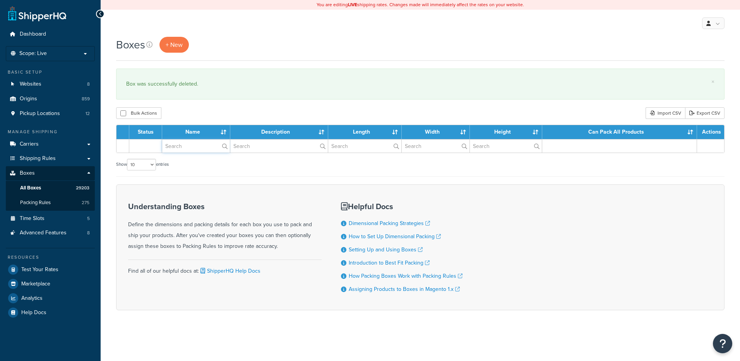
drag, startPoint x: 0, startPoint y: 0, endPoint x: 189, endPoint y: 149, distance: 240.1
click at [189, 149] on input "text" at bounding box center [196, 145] width 68 height 13
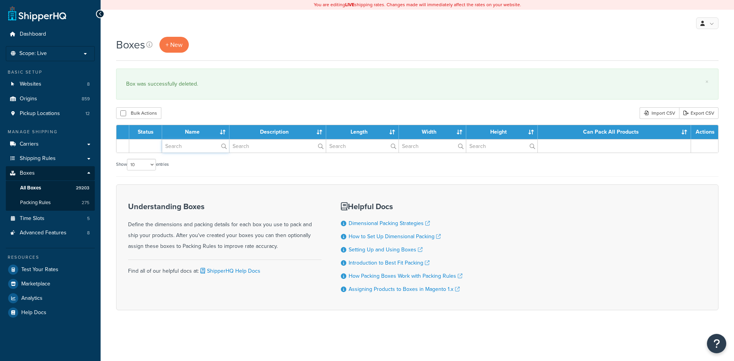
paste input "26BX51"
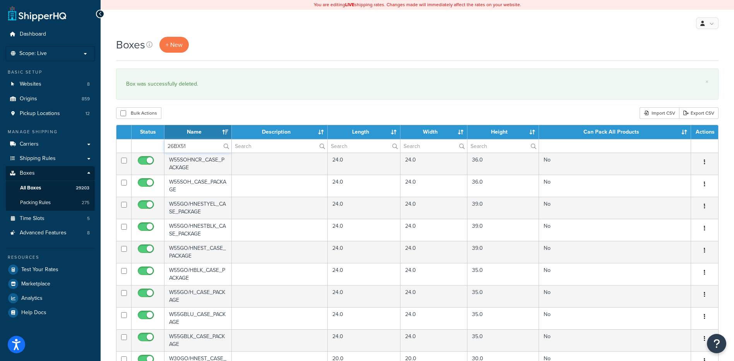
type input "26BX51"
click at [221, 118] on div "Bulk Actions Duplicate [GEOGRAPHIC_DATA] Import CSV Export CSV" at bounding box center [417, 113] width 603 height 12
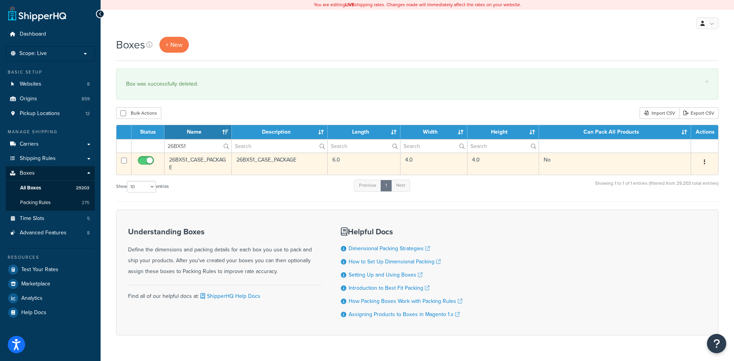
click at [705, 160] on icon "button" at bounding box center [705, 161] width 2 height 5
click at [665, 208] on link "Delete" at bounding box center [679, 209] width 61 height 16
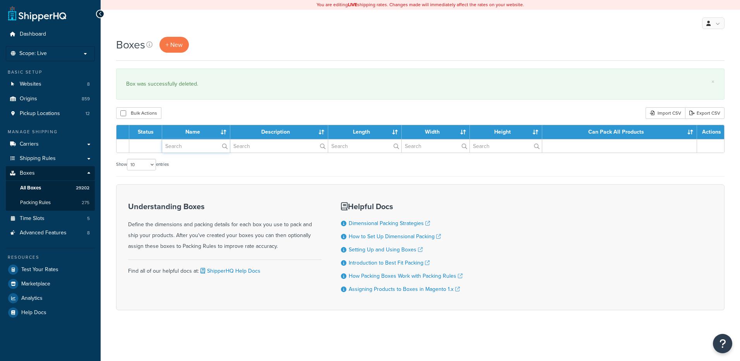
click at [189, 147] on input "text" at bounding box center [196, 145] width 68 height 13
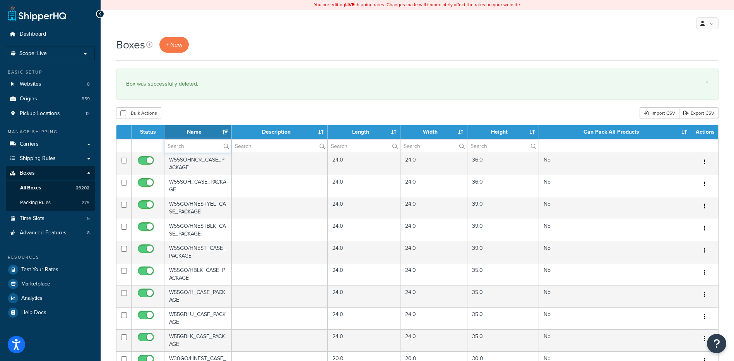
paste input "26BX52"
type input "26BX52"
click at [204, 108] on div "Bulk Actions Duplicate [GEOGRAPHIC_DATA] Import CSV Export CSV" at bounding box center [417, 113] width 603 height 12
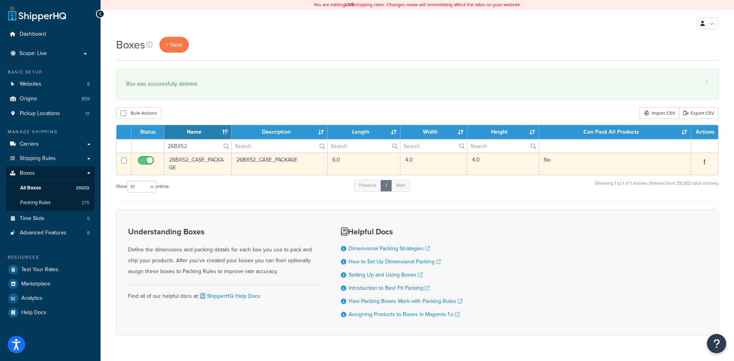
click at [708, 162] on button "button" at bounding box center [705, 162] width 11 height 12
click at [684, 215] on link "Delete" at bounding box center [679, 209] width 61 height 16
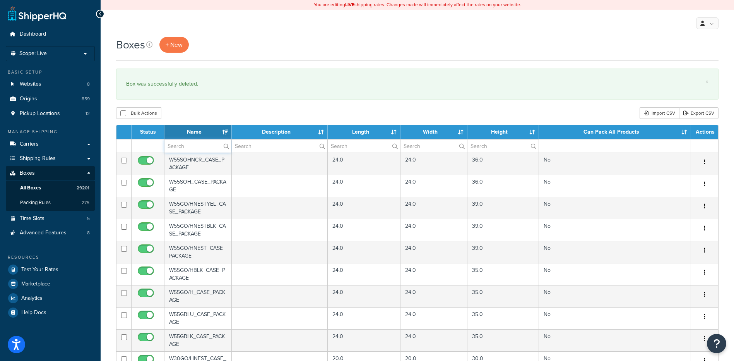
click at [187, 147] on input "text" at bounding box center [198, 145] width 67 height 13
paste input "26BX60"
type input "26BX60"
drag, startPoint x: 190, startPoint y: 109, endPoint x: 189, endPoint y: 113, distance: 4.8
click at [190, 109] on div "Bulk Actions Duplicate Delete Import CSV Export CSV" at bounding box center [417, 113] width 603 height 12
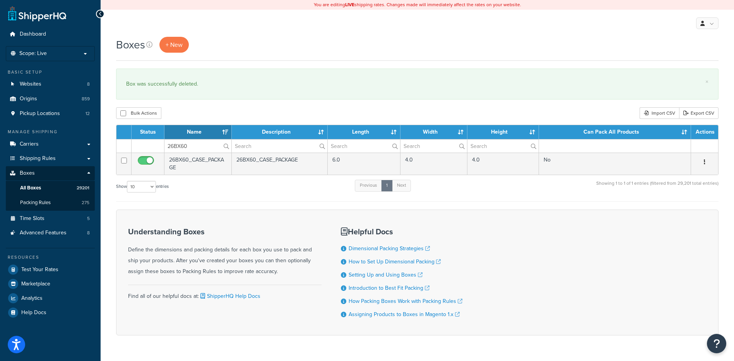
click at [703, 165] on button "button" at bounding box center [705, 162] width 11 height 12
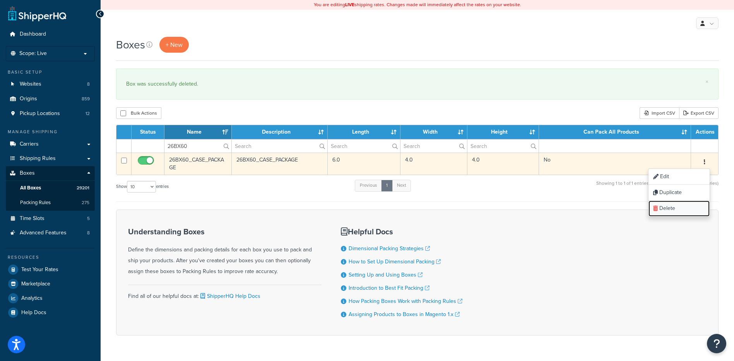
click at [693, 207] on link "Delete" at bounding box center [679, 209] width 61 height 16
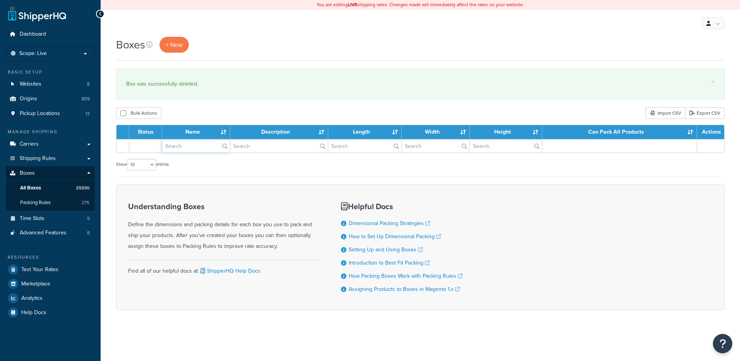
drag, startPoint x: 0, startPoint y: 0, endPoint x: 187, endPoint y: 146, distance: 237.4
click at [187, 146] on input "text" at bounding box center [196, 145] width 68 height 13
paste input "26BX62"
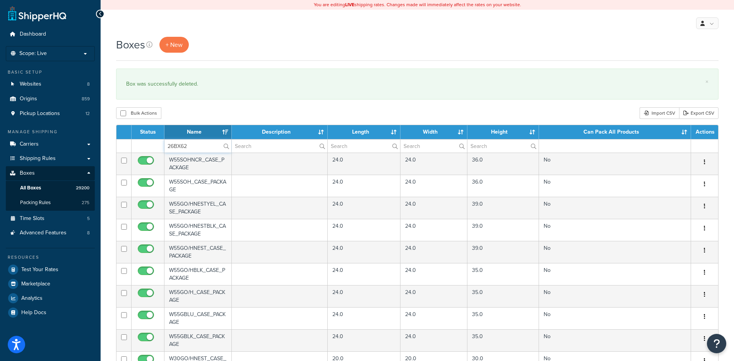
type input "26BX62"
click at [189, 113] on div "Bulk Actions Duplicate Delete Import CSV Export CSV" at bounding box center [417, 113] width 603 height 12
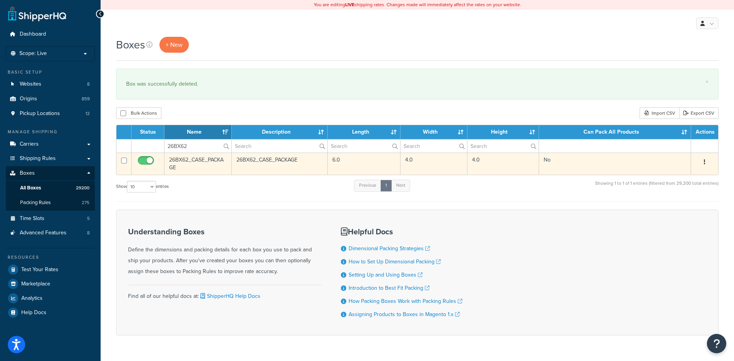
click at [705, 163] on icon "button" at bounding box center [705, 161] width 2 height 5
click at [688, 214] on link "Delete" at bounding box center [679, 209] width 61 height 16
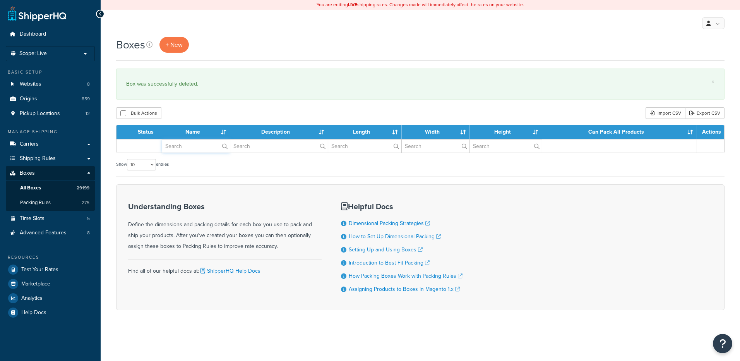
click at [183, 147] on input "text" at bounding box center [196, 145] width 68 height 13
paste input "26BX66"
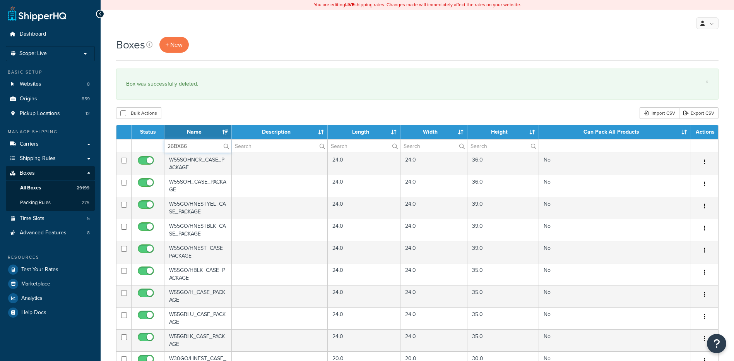
type input "26BX66"
click at [178, 115] on div "Bulk Actions Duplicate [GEOGRAPHIC_DATA] Import CSV Export CSV" at bounding box center [417, 113] width 603 height 12
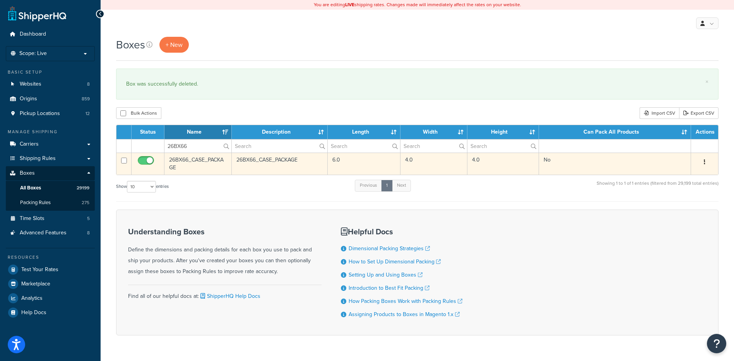
click at [703, 161] on button "button" at bounding box center [705, 162] width 11 height 12
click at [683, 207] on link "Delete" at bounding box center [679, 209] width 61 height 16
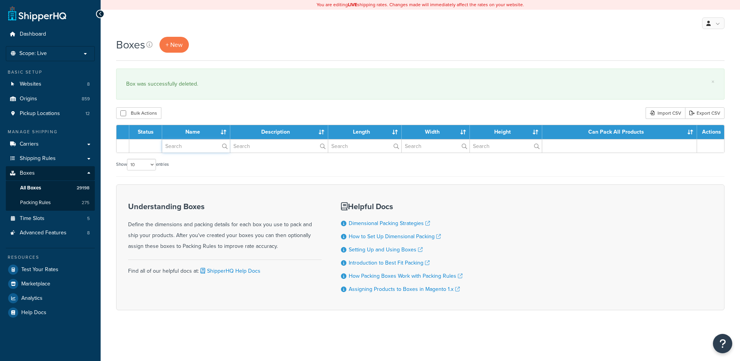
click at [183, 147] on input "text" at bounding box center [196, 145] width 68 height 13
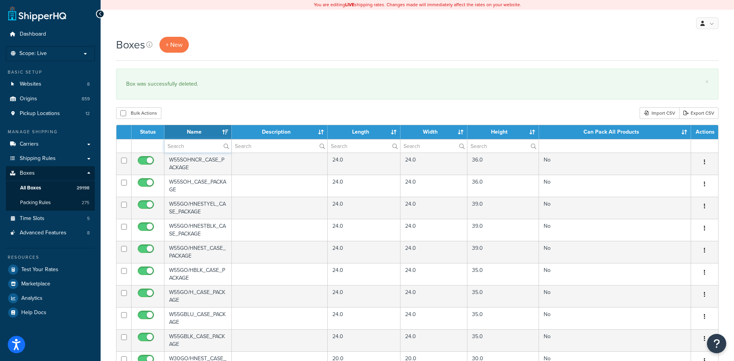
paste input "26BX67"
type input "26BX67"
click at [192, 111] on div "Bulk Actions Duplicate [GEOGRAPHIC_DATA] Import CSV Export CSV" at bounding box center [417, 113] width 603 height 12
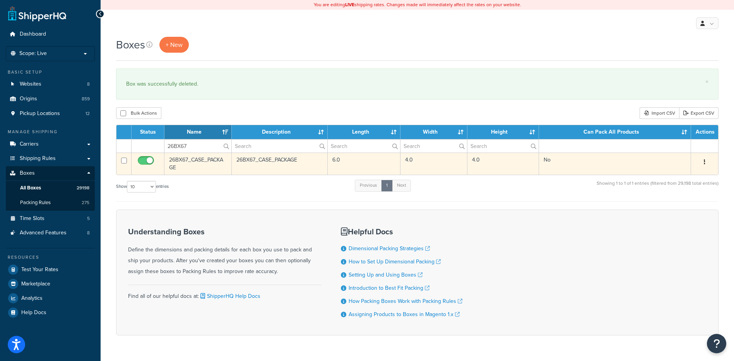
click at [705, 162] on icon "button" at bounding box center [705, 161] width 2 height 5
click at [690, 207] on link "Delete" at bounding box center [679, 209] width 61 height 16
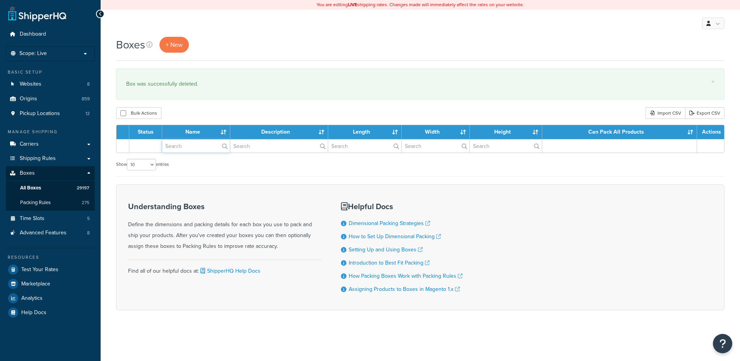
click at [177, 147] on input "text" at bounding box center [196, 145] width 68 height 13
paste input "26BX69"
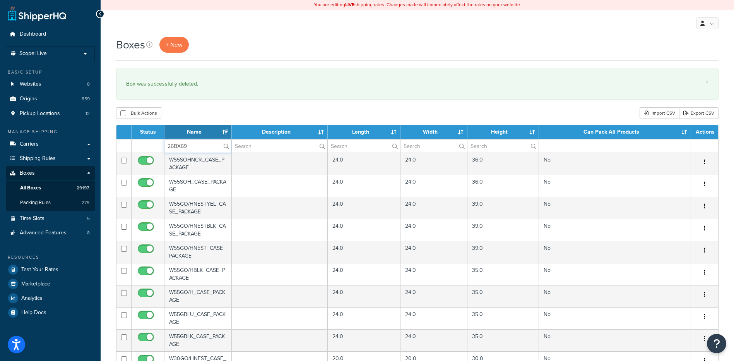
type input "26BX69"
click at [185, 117] on div "Bulk Actions Duplicate [GEOGRAPHIC_DATA] Import CSV Export CSV" at bounding box center [417, 113] width 603 height 12
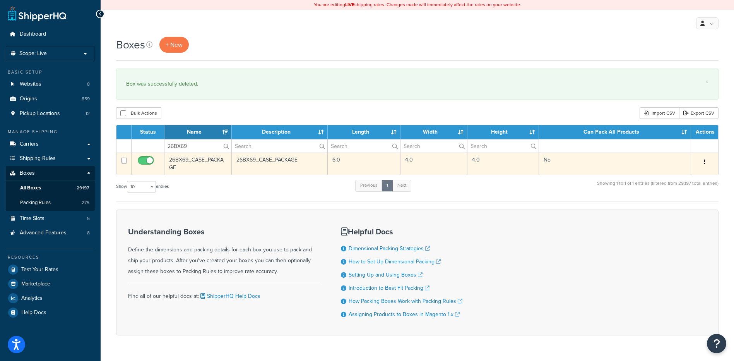
click at [705, 164] on icon "button" at bounding box center [705, 161] width 2 height 5
click at [682, 209] on link "Delete" at bounding box center [679, 209] width 61 height 16
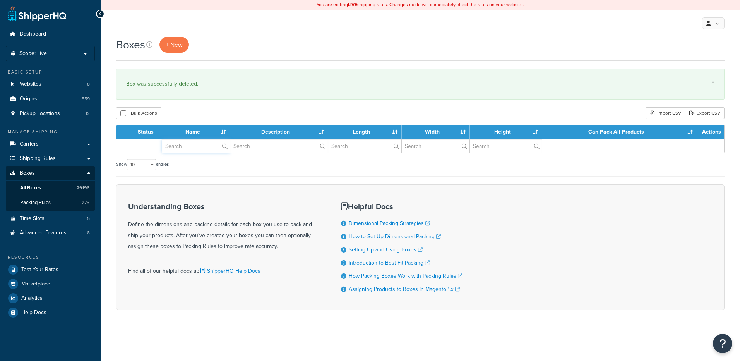
click at [182, 147] on input "text" at bounding box center [196, 145] width 68 height 13
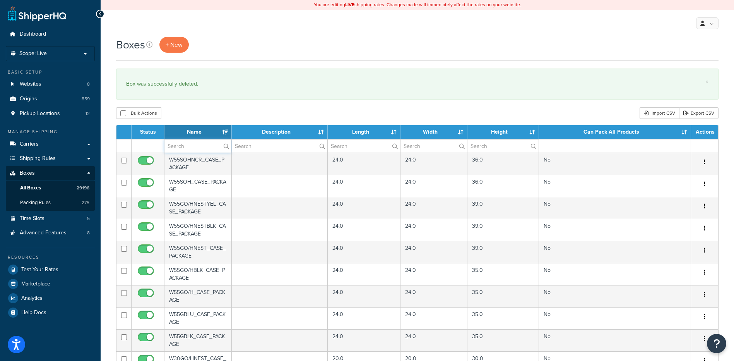
paste input "26BX70"
type input "26BX70"
click at [190, 113] on div "Bulk Actions Duplicate Delete Import CSV Export CSV" at bounding box center [417, 113] width 603 height 12
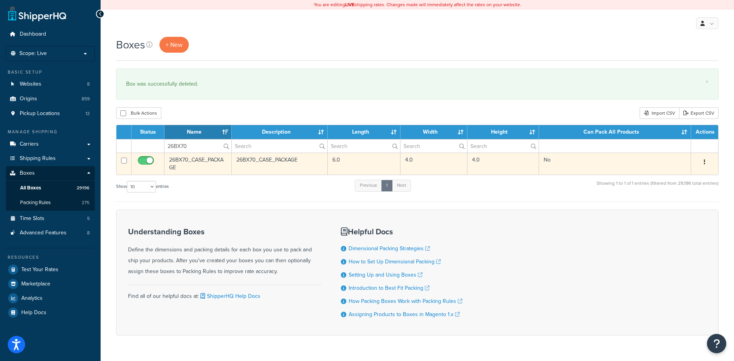
click at [703, 160] on button "button" at bounding box center [705, 162] width 11 height 12
click at [686, 215] on link "Delete" at bounding box center [679, 209] width 61 height 16
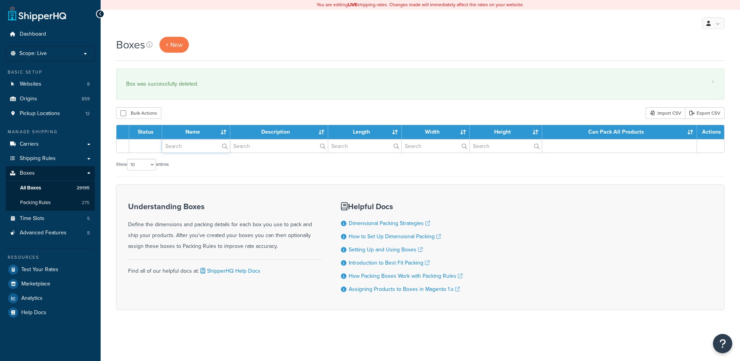
drag, startPoint x: 0, startPoint y: 0, endPoint x: 185, endPoint y: 146, distance: 235.1
click at [185, 146] on input "text" at bounding box center [196, 145] width 68 height 13
paste input "26BX72"
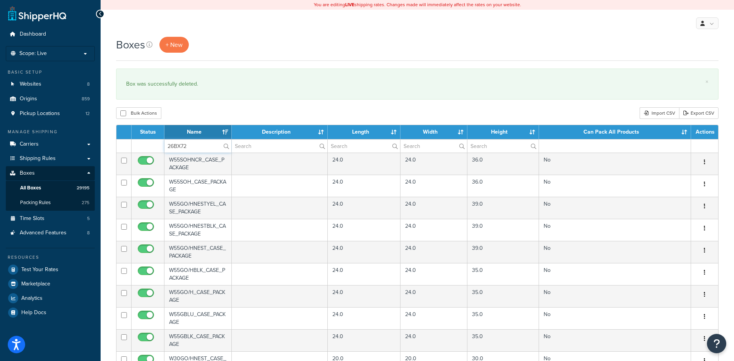
type input "26BX72"
click at [209, 99] on div "× Box was successfully deleted." at bounding box center [417, 84] width 603 height 31
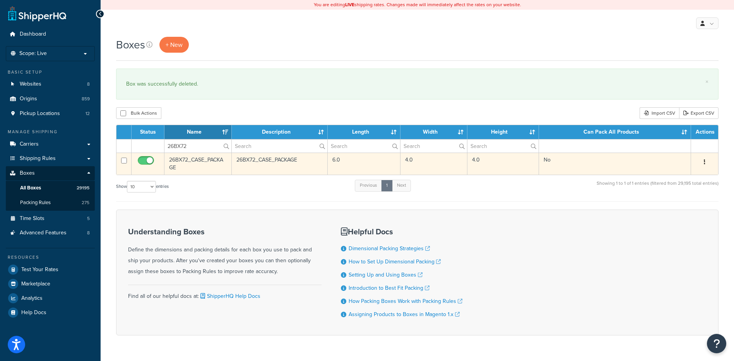
click at [707, 160] on button "button" at bounding box center [705, 162] width 11 height 12
click at [676, 204] on link "Delete" at bounding box center [679, 209] width 61 height 16
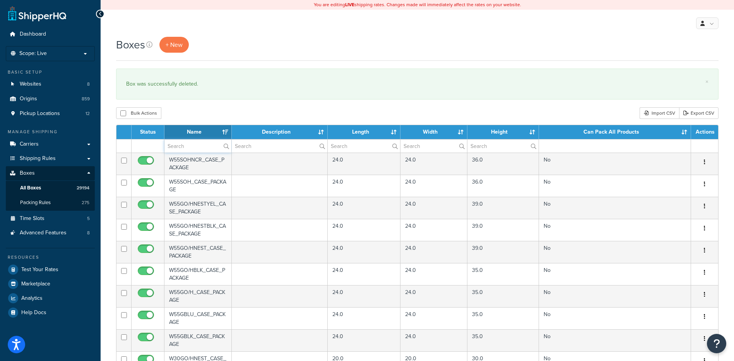
click at [200, 148] on input "text" at bounding box center [198, 145] width 67 height 13
paste input "26BX76"
type input "26BX76"
click at [208, 106] on div "Boxes + New × Box was successfully deleted. Bulk Actions Duplicate Delete Impor…" at bounding box center [418, 299] width 634 height 524
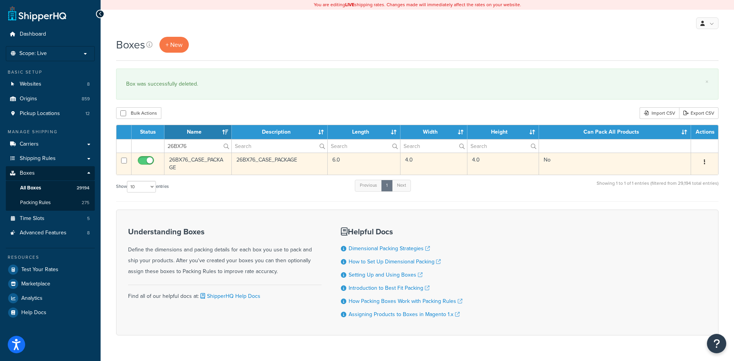
click at [703, 161] on button "button" at bounding box center [705, 162] width 11 height 12
click at [681, 214] on link "Delete" at bounding box center [679, 209] width 61 height 16
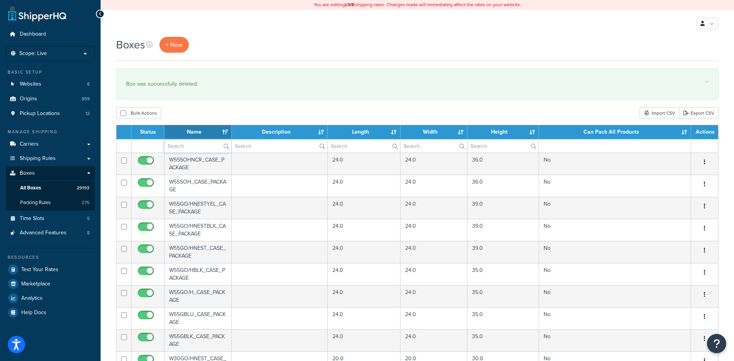
click at [187, 150] on input "text" at bounding box center [198, 145] width 67 height 13
paste input "26BX77"
type input "26BX77"
click at [198, 112] on div "Bulk Actions Duplicate [GEOGRAPHIC_DATA] Import CSV Export CSV" at bounding box center [417, 113] width 603 height 12
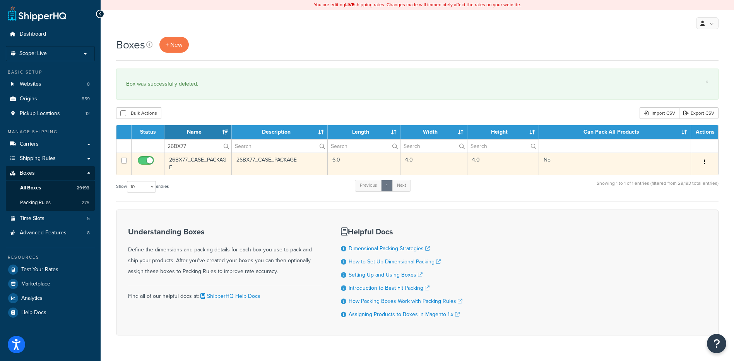
click at [703, 163] on button "button" at bounding box center [705, 162] width 11 height 12
click at [687, 203] on link "Delete" at bounding box center [679, 209] width 61 height 16
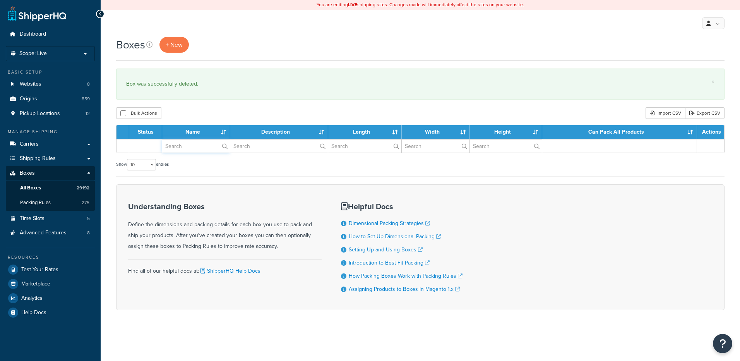
click at [195, 145] on input "text" at bounding box center [196, 145] width 68 height 13
paste input "26BX79"
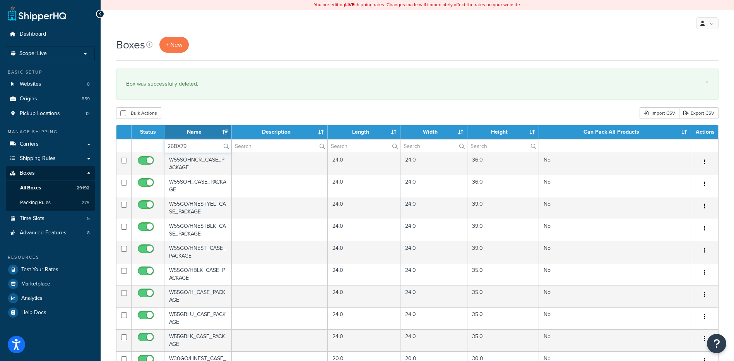
type input "26BX79"
click at [205, 111] on div "Bulk Actions Duplicate [GEOGRAPHIC_DATA] Import CSV Export CSV" at bounding box center [417, 113] width 603 height 12
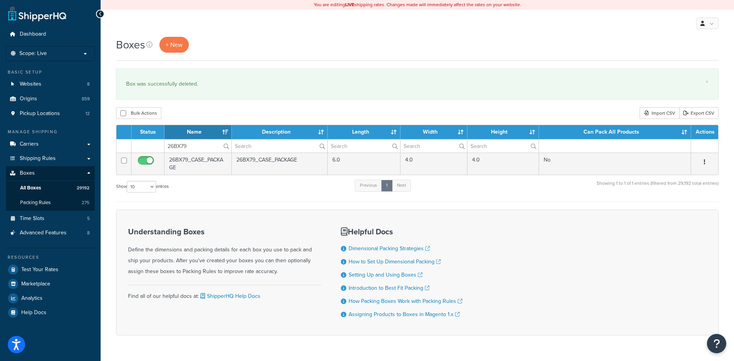
click at [705, 162] on icon "button" at bounding box center [705, 161] width 2 height 5
click at [688, 209] on link "Delete" at bounding box center [679, 209] width 61 height 16
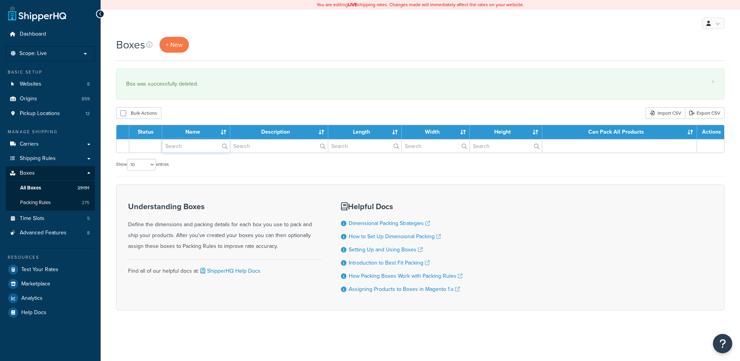
click at [180, 146] on input "text" at bounding box center [196, 145] width 68 height 13
paste input "26BX80"
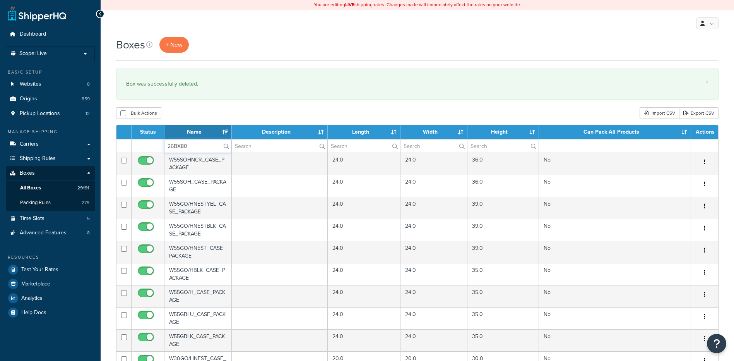
type input "26BX80"
click at [182, 109] on div "Bulk Actions Duplicate Delete Import CSV Export CSV" at bounding box center [417, 113] width 603 height 12
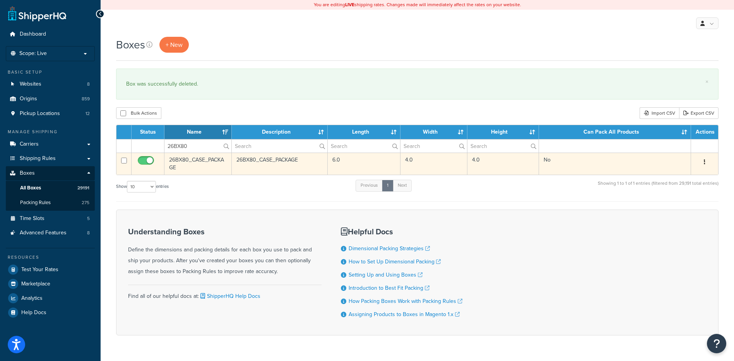
click at [702, 161] on button "button" at bounding box center [705, 162] width 11 height 12
click at [673, 209] on link "Delete" at bounding box center [679, 209] width 61 height 16
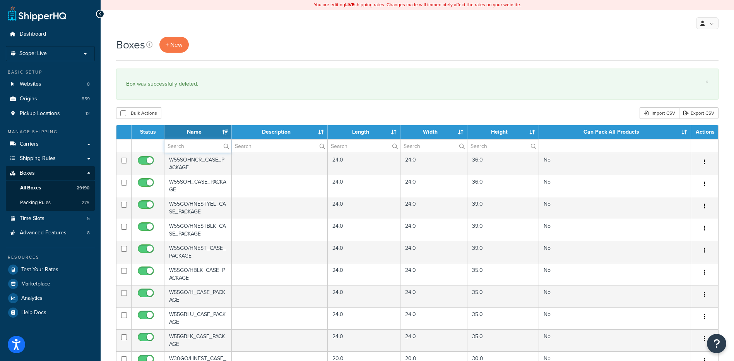
click at [201, 144] on input "text" at bounding box center [198, 145] width 67 height 13
paste input "26BX81"
type input "26BX81"
click at [216, 116] on div "Bulk Actions Duplicate [GEOGRAPHIC_DATA] Import CSV Export CSV" at bounding box center [417, 113] width 603 height 12
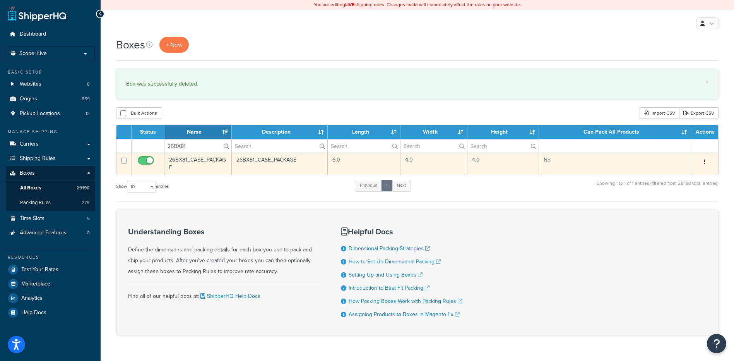
click at [705, 163] on icon "button" at bounding box center [705, 161] width 2 height 5
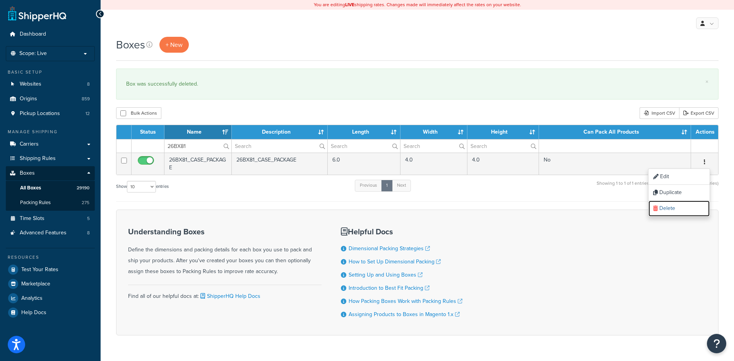
click at [683, 208] on link "Delete" at bounding box center [679, 209] width 61 height 16
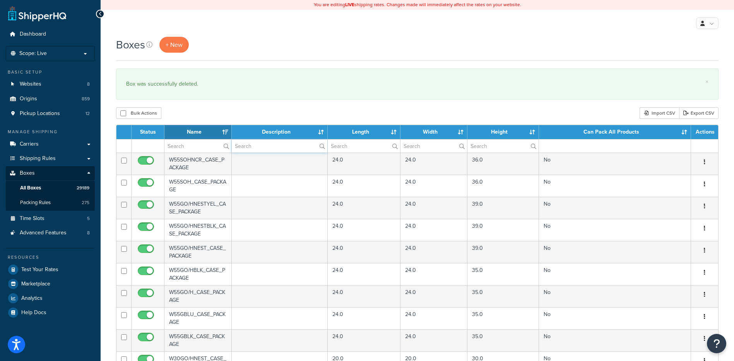
click at [260, 149] on input "text" at bounding box center [280, 145] width 96 height 13
paste input "26BX82"
type input "26BX82"
click at [259, 124] on div "Boxes + New × Box was successfully deleted. Bulk Actions Duplicate [GEOGRAPHIC_…" at bounding box center [418, 299] width 634 height 524
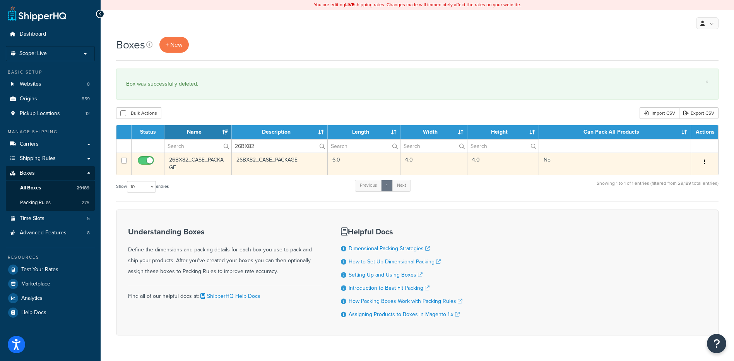
click at [701, 163] on button "button" at bounding box center [705, 162] width 11 height 12
click at [671, 210] on link "Delete" at bounding box center [679, 209] width 61 height 16
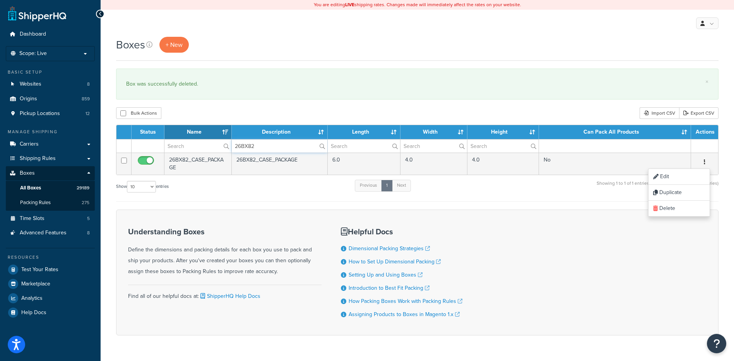
drag, startPoint x: 261, startPoint y: 146, endPoint x: 220, endPoint y: 148, distance: 41.1
click at [220, 148] on tr "26BX82" at bounding box center [418, 146] width 602 height 14
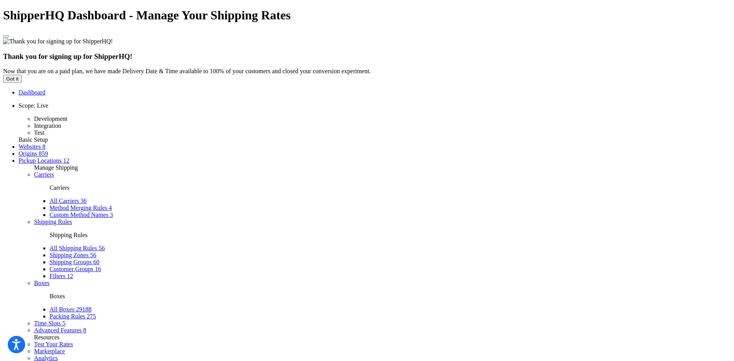
paste input "26BX83"
type input "26BX83"
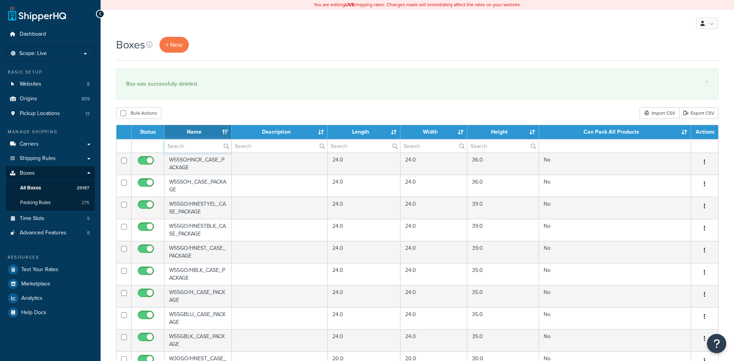
click at [190, 152] on input "text" at bounding box center [198, 145] width 67 height 13
paste input "26BX84"
type input "26BX84"
click at [207, 102] on div "Boxes + New × Box was successfully deleted. Bulk Actions Duplicate [GEOGRAPHIC_…" at bounding box center [418, 299] width 634 height 524
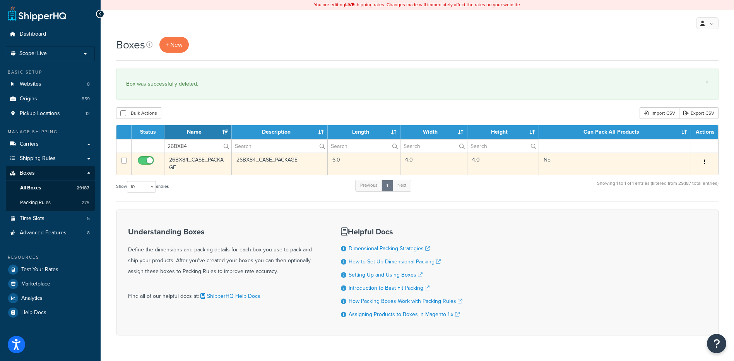
click at [708, 167] on button "button" at bounding box center [705, 162] width 11 height 12
click at [668, 210] on link "Delete" at bounding box center [679, 209] width 61 height 16
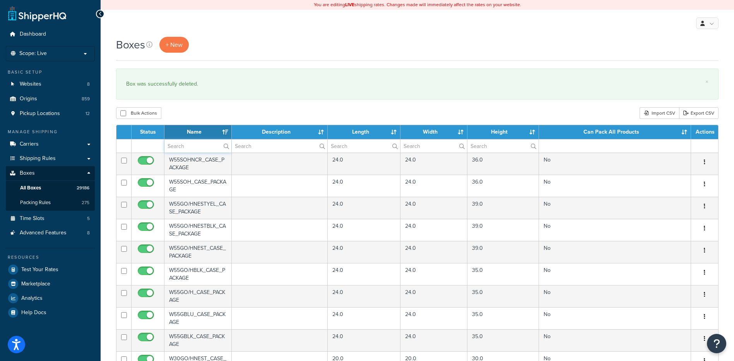
click at [176, 149] on input "text" at bounding box center [198, 145] width 67 height 13
paste input "26BX85"
type input "26BX85"
click at [199, 121] on div "Boxes + New × Box was successfully deleted. Bulk Actions Duplicate Delete Impor…" at bounding box center [418, 299] width 634 height 524
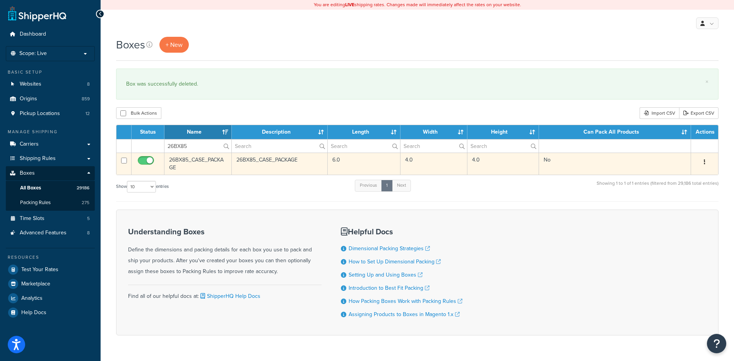
click at [699, 161] on div "Edit Duplicate Delete" at bounding box center [705, 162] width 18 height 12
click at [706, 162] on button "button" at bounding box center [705, 162] width 11 height 12
click at [667, 213] on link "Delete" at bounding box center [679, 209] width 61 height 16
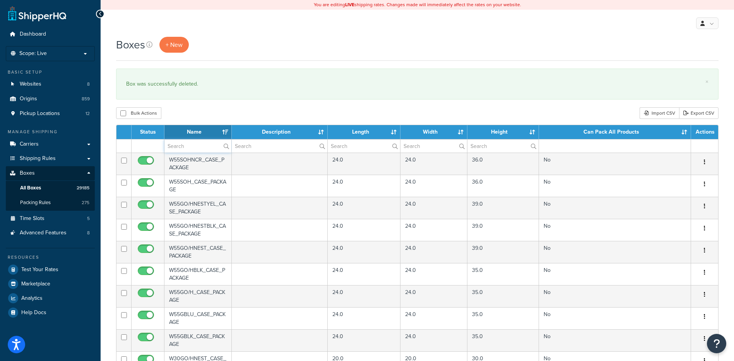
click at [193, 149] on input "text" at bounding box center [198, 145] width 67 height 13
paste input "26BX86"
type input "26BX86"
click at [192, 92] on div "× Box was successfully deleted." at bounding box center [417, 84] width 603 height 31
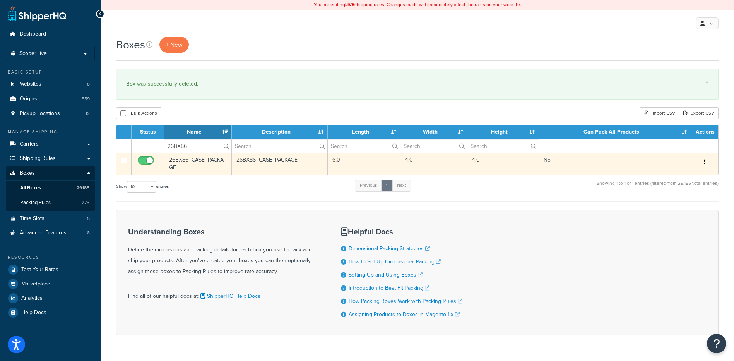
click at [706, 163] on button "button" at bounding box center [705, 162] width 11 height 12
click at [674, 210] on link "Delete" at bounding box center [679, 209] width 61 height 16
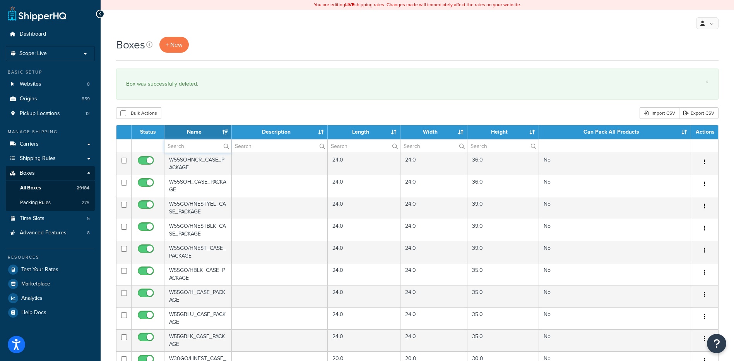
click at [187, 146] on input "text" at bounding box center [198, 145] width 67 height 13
paste input "26BX87"
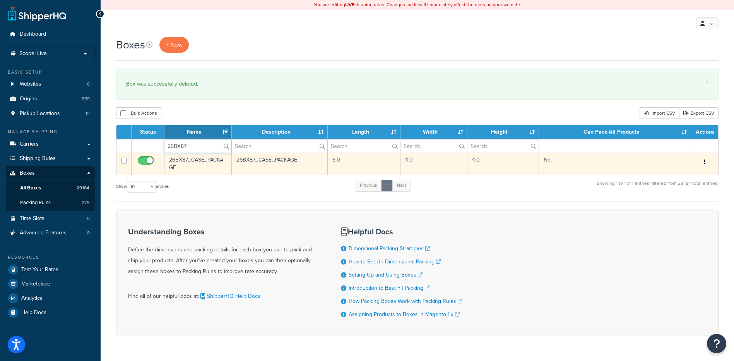
type input "26BX87"
click at [703, 168] on button "button" at bounding box center [705, 162] width 11 height 12
click at [685, 203] on link "Delete" at bounding box center [679, 209] width 61 height 16
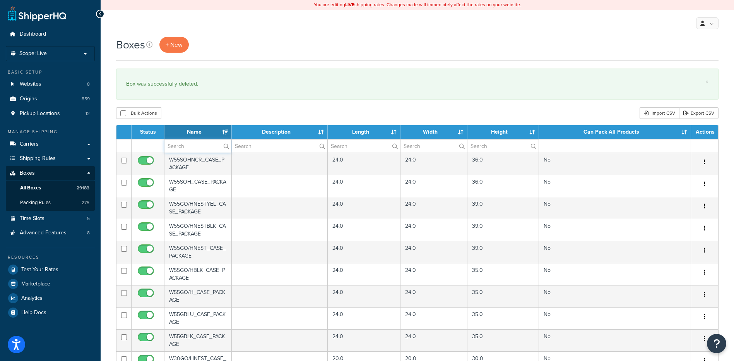
click at [184, 145] on input "text" at bounding box center [198, 145] width 67 height 13
paste input "26BX88"
type input "26BX88"
click at [209, 111] on div "Bulk Actions Duplicate [GEOGRAPHIC_DATA] Import CSV Export CSV" at bounding box center [417, 113] width 603 height 12
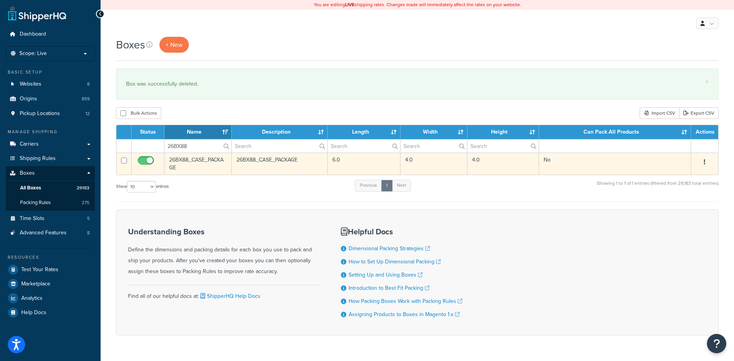
click at [707, 160] on button "button" at bounding box center [705, 162] width 11 height 12
click at [684, 207] on link "Delete" at bounding box center [679, 209] width 61 height 16
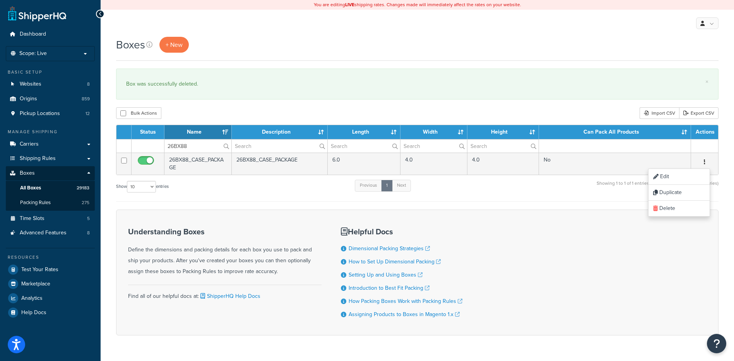
click at [43, 360] on html "Press Alt+1 for screen-reader mode, Alt+0 to cancel Accessibility Screen-Reader…" at bounding box center [367, 191] width 734 height 382
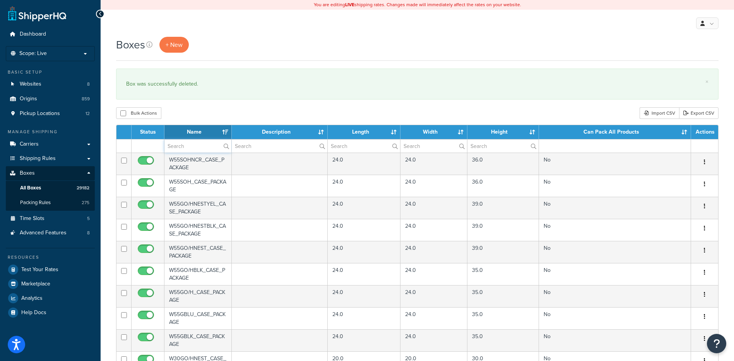
click at [199, 146] on input "text" at bounding box center [198, 145] width 67 height 13
paste input "26BX88"
click at [204, 116] on div "Bulk Actions Duplicate [GEOGRAPHIC_DATA] Import CSV Export CSV" at bounding box center [417, 113] width 603 height 12
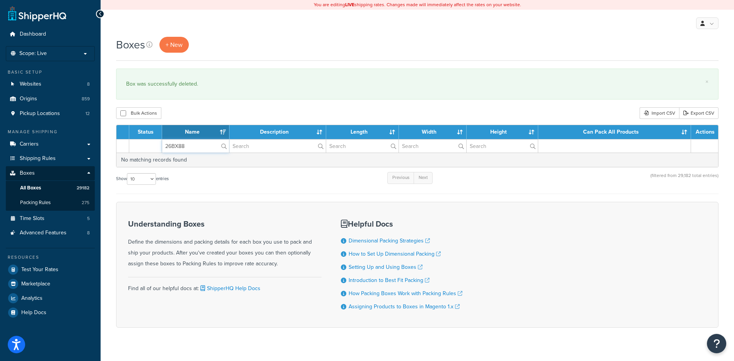
drag, startPoint x: 200, startPoint y: 148, endPoint x: 121, endPoint y: 135, distance: 80.0
click at [121, 135] on table "Status Name Description Length Width Height Can Pack All Products Actions 26BX8…" at bounding box center [417, 146] width 603 height 43
paste input "9"
type input "26BX89"
click at [211, 103] on div "Boxes + New × Box was successfully deleted. Bulk Actions Duplicate [GEOGRAPHIC_…" at bounding box center [418, 196] width 634 height 318
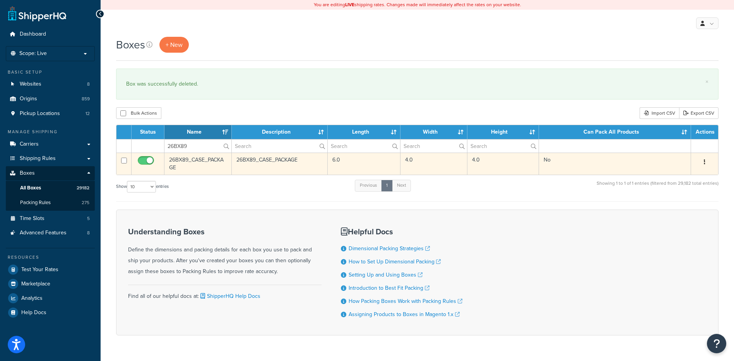
click at [702, 159] on button "button" at bounding box center [705, 162] width 11 height 12
click at [673, 209] on link "Delete" at bounding box center [679, 209] width 61 height 16
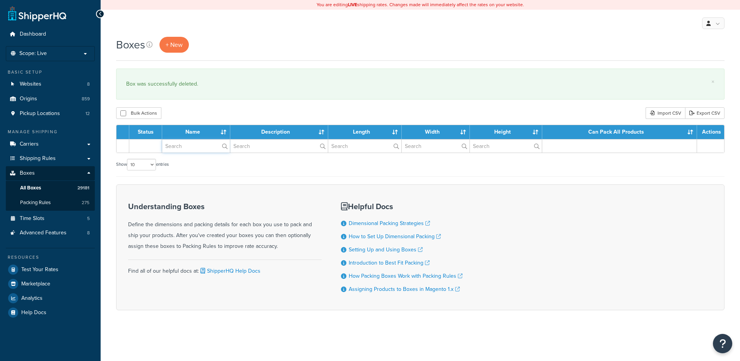
click at [193, 146] on input "text" at bounding box center [196, 145] width 68 height 13
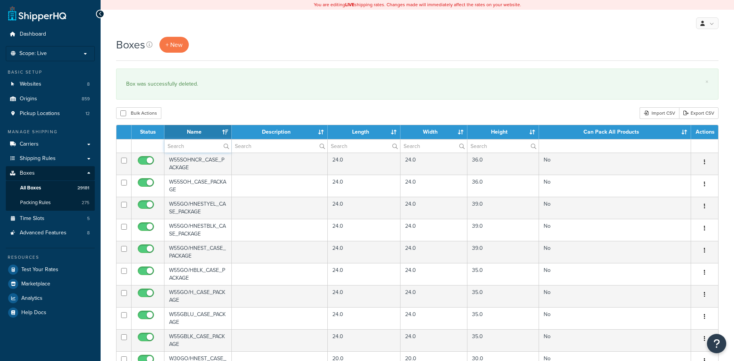
paste input "26BX90"
type input "26BX90"
click at [193, 111] on div "Bulk Actions Duplicate [GEOGRAPHIC_DATA] Import CSV Export CSV" at bounding box center [417, 113] width 603 height 12
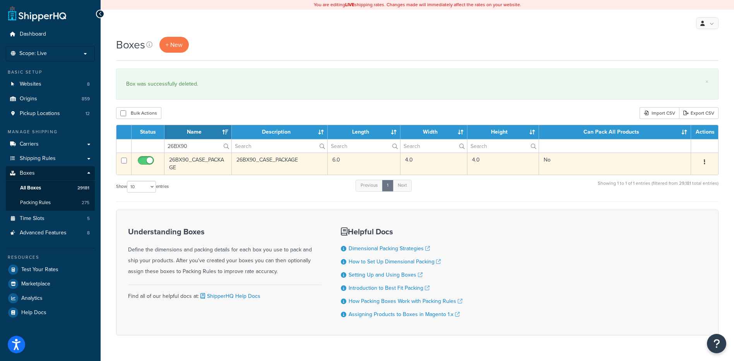
click at [704, 161] on button "button" at bounding box center [705, 162] width 11 height 12
click at [675, 205] on link "Delete" at bounding box center [679, 209] width 61 height 16
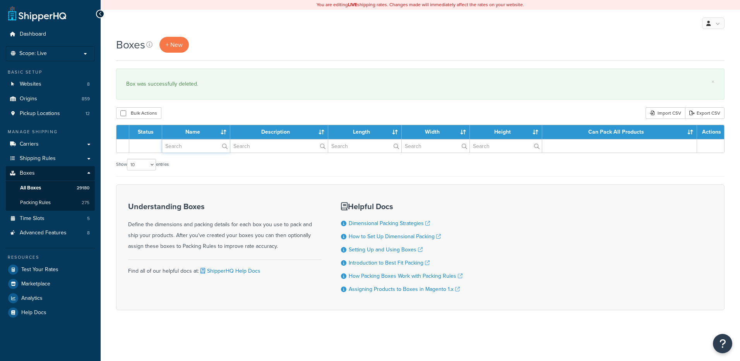
click at [185, 146] on input "text" at bounding box center [196, 145] width 68 height 13
paste input "26BX91"
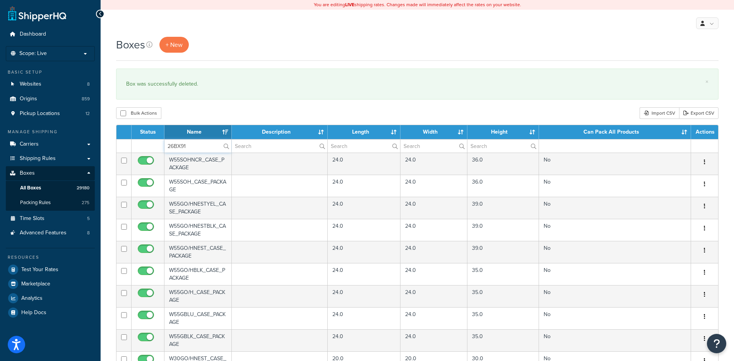
type input "26BX91"
click at [198, 106] on div "Boxes + New × Box was successfully deleted. Bulk Actions Duplicate [GEOGRAPHIC_…" at bounding box center [418, 299] width 634 height 524
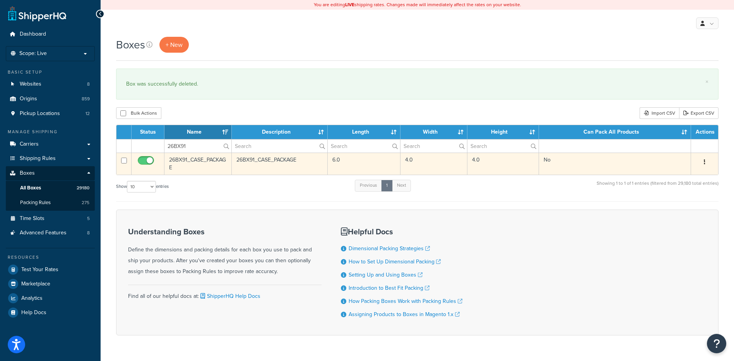
click at [707, 161] on button "button" at bounding box center [705, 162] width 11 height 12
click at [667, 210] on link "Delete" at bounding box center [679, 209] width 61 height 16
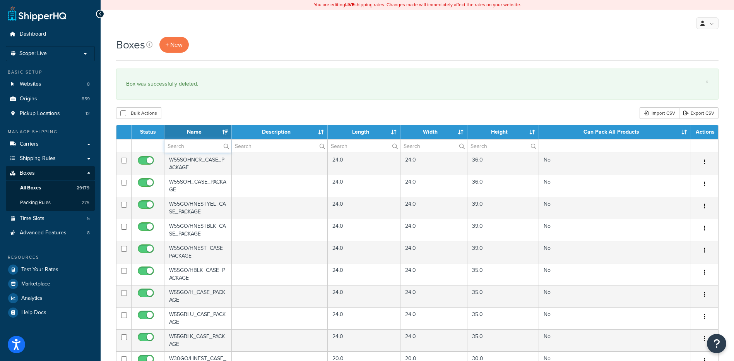
click at [190, 146] on input "text" at bounding box center [198, 145] width 67 height 13
paste input "26BX92"
type input "26BX92"
click at [192, 114] on div "Bulk Actions Duplicate [GEOGRAPHIC_DATA] Import CSV Export CSV" at bounding box center [417, 113] width 603 height 12
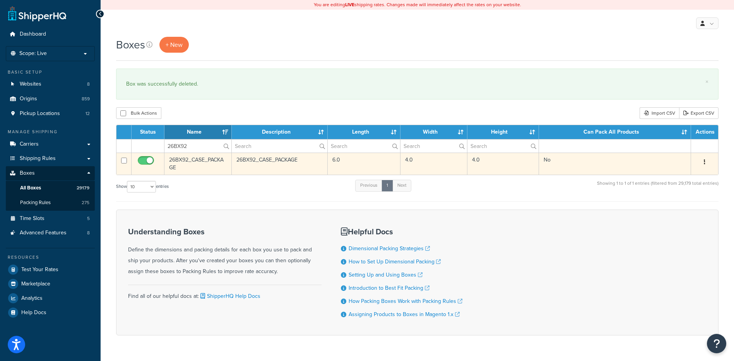
click at [703, 163] on button "button" at bounding box center [705, 162] width 11 height 12
click at [666, 211] on link "Delete" at bounding box center [679, 209] width 61 height 16
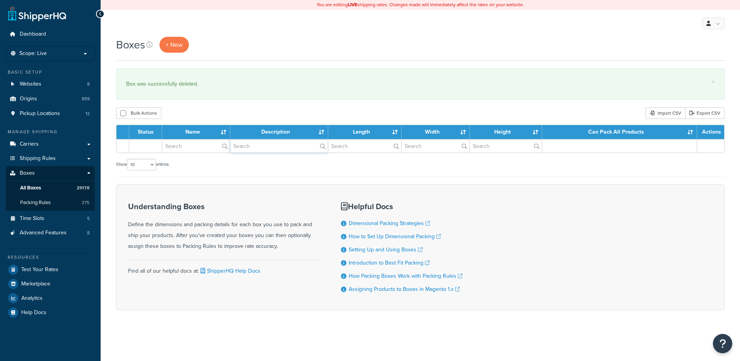
click at [283, 149] on input "text" at bounding box center [279, 145] width 98 height 13
paste input "26BX93"
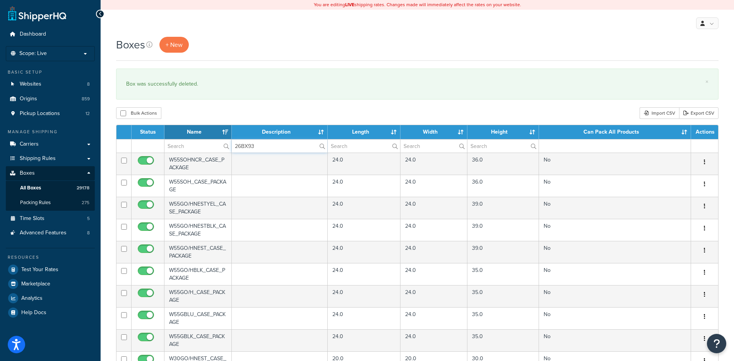
type input "26BX93"
click at [272, 103] on div "Boxes + New × Box was successfully deleted. Bulk Actions Duplicate [GEOGRAPHIC_…" at bounding box center [418, 299] width 634 height 524
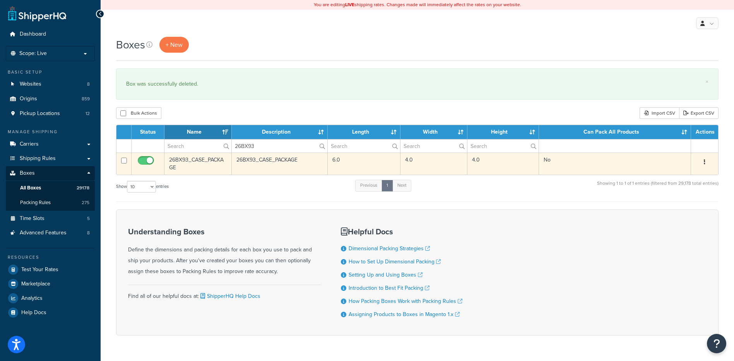
click at [704, 161] on button "button" at bounding box center [705, 162] width 11 height 12
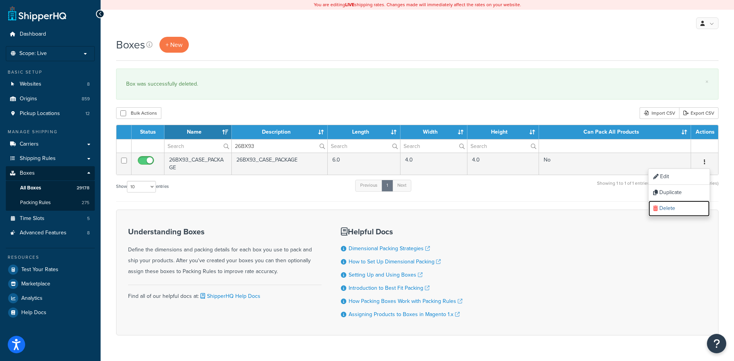
click at [670, 206] on link "Delete" at bounding box center [679, 209] width 61 height 16
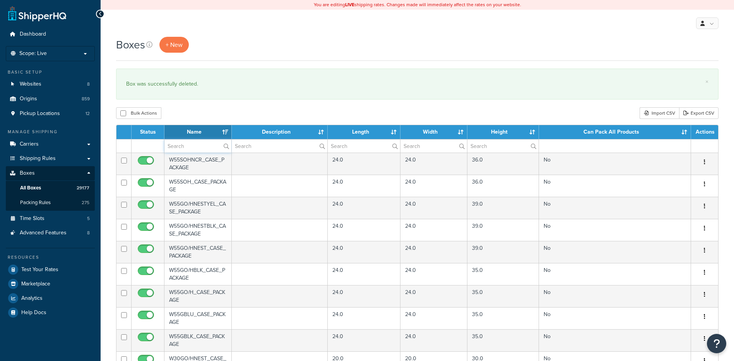
click at [196, 146] on input "text" at bounding box center [198, 145] width 67 height 13
paste input "26BX94"
type input "26BX94"
click at [184, 103] on div "Boxes + New × Box was successfully deleted. Bulk Actions Duplicate [GEOGRAPHIC_…" at bounding box center [418, 299] width 634 height 524
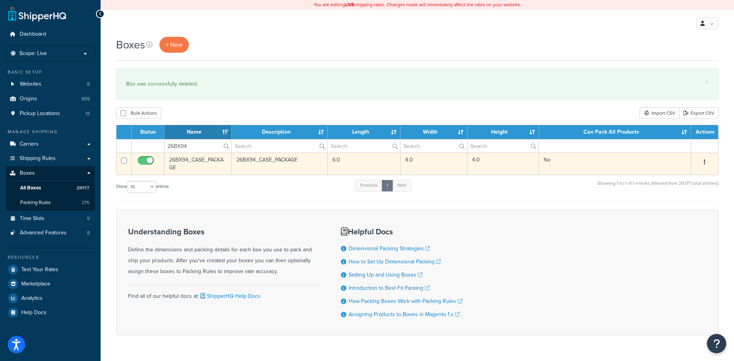
click at [711, 159] on div "Edit Duplicate Delete" at bounding box center [705, 162] width 18 height 12
click at [708, 163] on button "button" at bounding box center [705, 162] width 11 height 12
click at [663, 208] on link "Delete" at bounding box center [679, 209] width 61 height 16
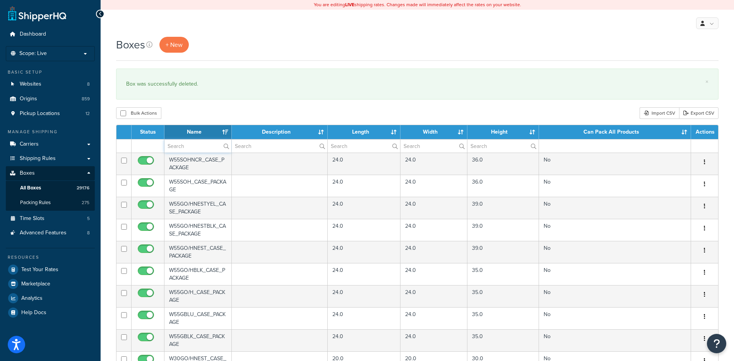
click at [196, 142] on input "text" at bounding box center [198, 145] width 67 height 13
paste input "26BX95"
type input "26BX95"
click at [200, 110] on div "Bulk Actions Duplicate Delete Import CSV Export CSV" at bounding box center [417, 113] width 603 height 12
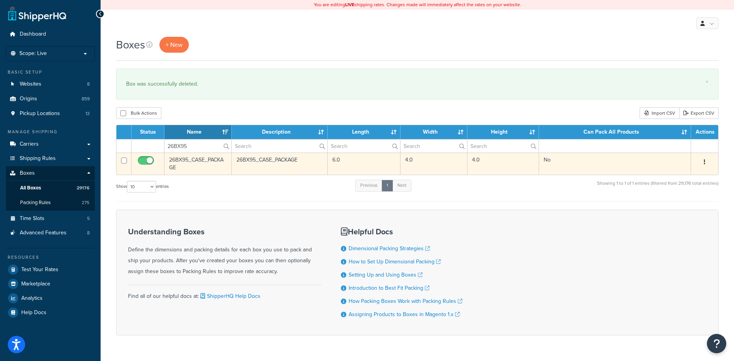
click at [705, 163] on icon "button" at bounding box center [705, 161] width 2 height 5
click at [684, 207] on link "Delete" at bounding box center [679, 209] width 61 height 16
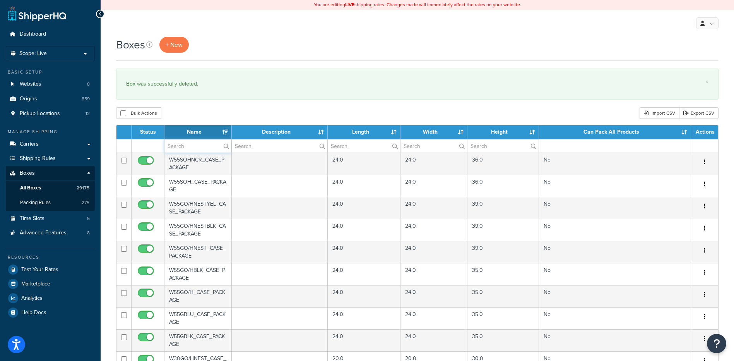
click at [188, 147] on input "text" at bounding box center [198, 145] width 67 height 13
paste input "26BX96"
type input "26BX96"
click at [193, 95] on div "× Box was successfully deleted." at bounding box center [417, 84] width 603 height 31
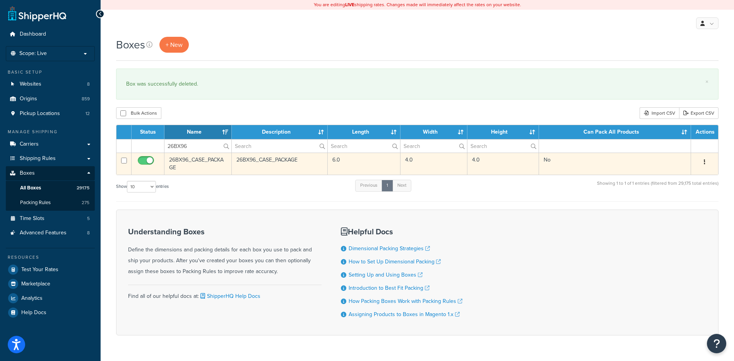
click at [706, 164] on button "button" at bounding box center [705, 162] width 11 height 12
click at [657, 209] on icon at bounding box center [655, 208] width 5 height 5
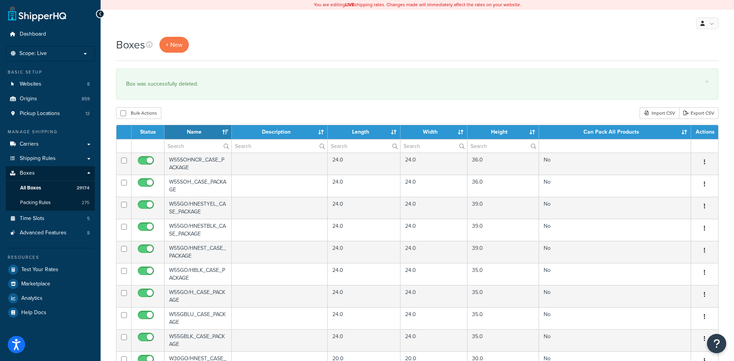
click at [191, 139] on th "Name" at bounding box center [198, 132] width 67 height 14
click at [189, 144] on input "text" at bounding box center [198, 145] width 67 height 13
paste input "26BX97"
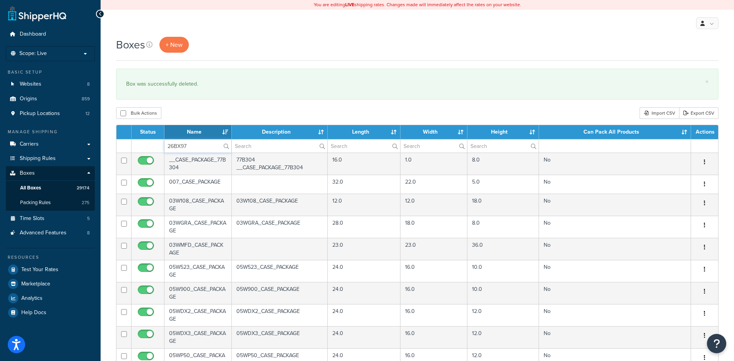
type input "26BX97"
click at [193, 113] on div "Bulk Actions Duplicate [GEOGRAPHIC_DATA] Import CSV Export CSV" at bounding box center [417, 113] width 603 height 12
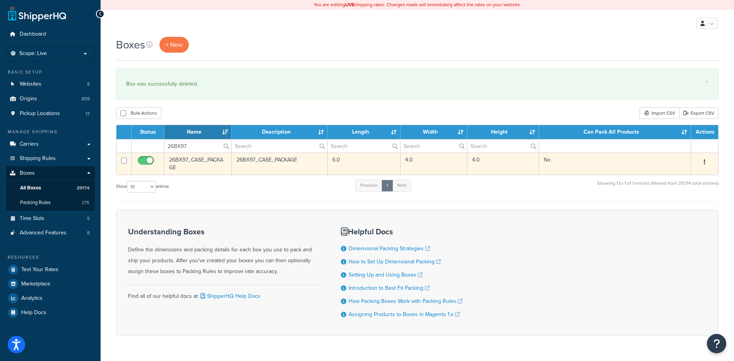
click at [707, 156] on button "button" at bounding box center [705, 162] width 11 height 12
click at [680, 200] on link "Duplicate" at bounding box center [679, 193] width 61 height 16
click at [659, 211] on link "Delete" at bounding box center [679, 209] width 61 height 16
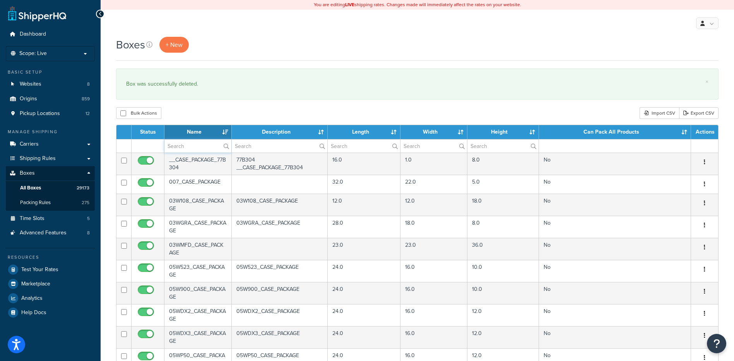
click at [211, 145] on input "text" at bounding box center [198, 145] width 67 height 13
paste input "26BY26"
type input "26BY26"
click at [213, 112] on div "Bulk Actions Duplicate [GEOGRAPHIC_DATA] Import CSV Export CSV" at bounding box center [417, 113] width 603 height 12
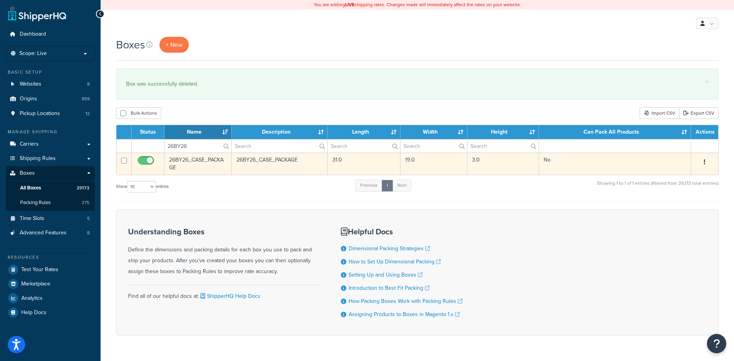
click at [703, 163] on button "button" at bounding box center [705, 162] width 11 height 12
click at [670, 210] on link "Delete" at bounding box center [679, 209] width 61 height 16
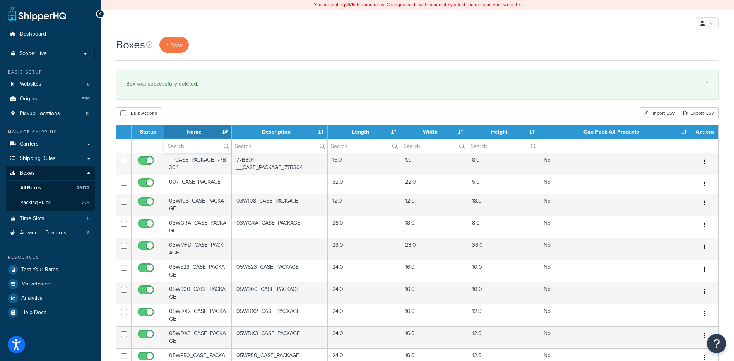
click at [197, 150] on input "text" at bounding box center [198, 145] width 67 height 13
paste input "30B1BN"
type input "30B1BN"
click at [220, 108] on div "Bulk Actions Duplicate Delete Import CSV Export CSV" at bounding box center [417, 113] width 603 height 12
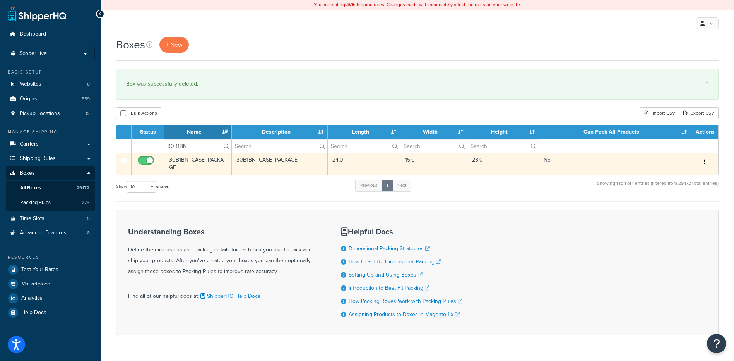
click at [703, 172] on td "Edit Duplicate Delete" at bounding box center [704, 164] width 27 height 22
click at [700, 165] on button "button" at bounding box center [705, 162] width 11 height 12
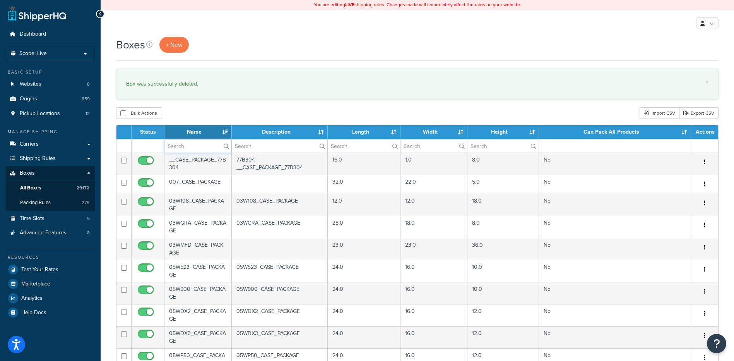
click at [181, 145] on input "text" at bounding box center [198, 145] width 67 height 13
paste input "30B1BN"
type input "30B1BN"
click at [203, 108] on div "Bulk Actions Duplicate [GEOGRAPHIC_DATA] Import CSV Export CSV" at bounding box center [417, 113] width 603 height 12
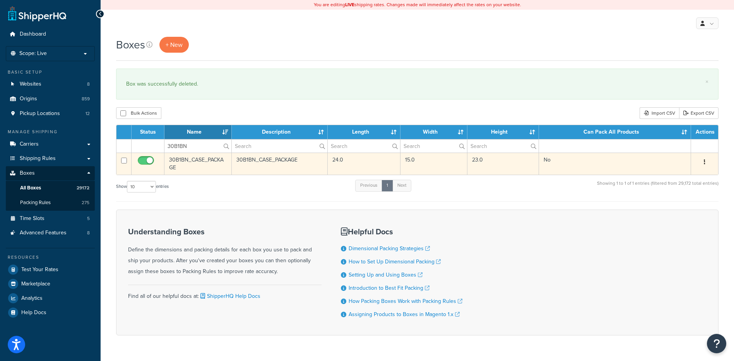
click at [707, 163] on button "button" at bounding box center [705, 162] width 11 height 12
click at [684, 209] on link "Delete" at bounding box center [679, 209] width 61 height 16
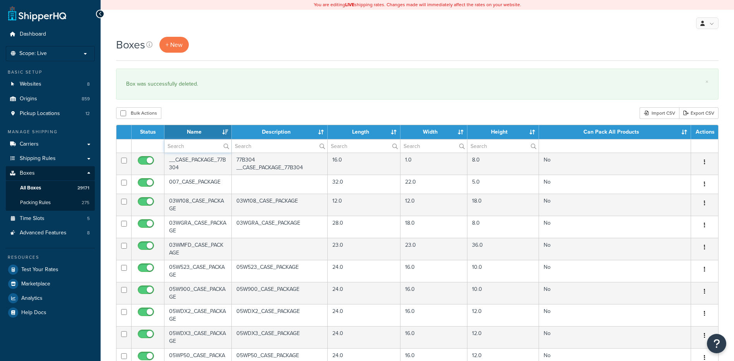
click at [194, 148] on input "text" at bounding box center [198, 145] width 67 height 13
paste input "30B21D"
type input "30B21D"
click at [213, 110] on div "Bulk Actions Duplicate [GEOGRAPHIC_DATA] Import CSV Export CSV" at bounding box center [417, 113] width 603 height 12
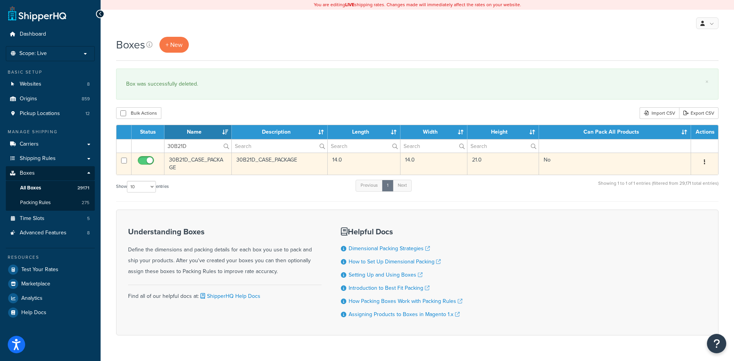
click at [702, 161] on button "button" at bounding box center [705, 162] width 11 height 12
click at [658, 209] on link "Delete" at bounding box center [679, 209] width 61 height 16
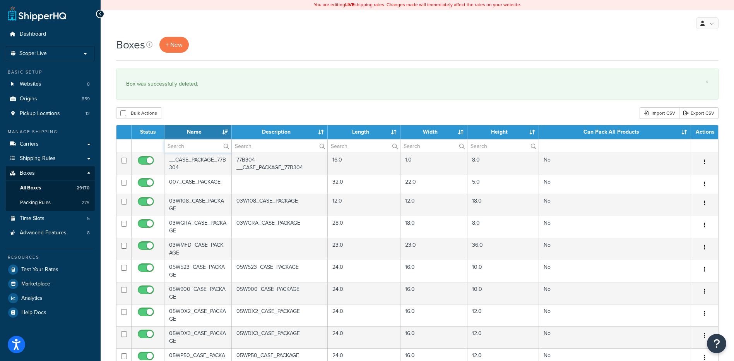
click at [197, 148] on input "text" at bounding box center [198, 145] width 67 height 13
paste input "30B221"
type input "30B221"
click at [197, 117] on div "Bulk Actions Duplicate [GEOGRAPHIC_DATA] Import CSV Export CSV" at bounding box center [417, 113] width 603 height 12
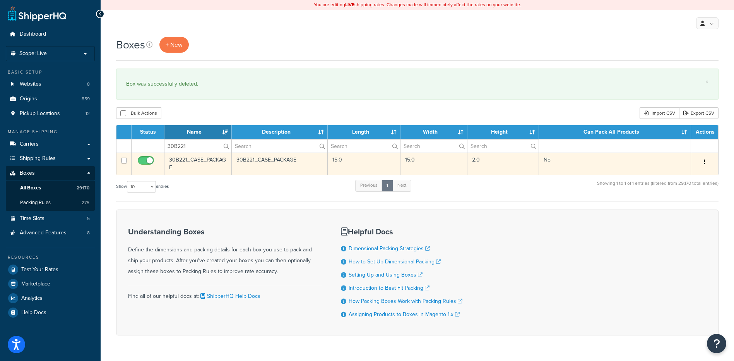
click at [696, 160] on div "Edit Duplicate Delete" at bounding box center [705, 162] width 18 height 12
click at [702, 161] on button "button" at bounding box center [705, 162] width 11 height 12
click at [661, 212] on link "Delete" at bounding box center [679, 209] width 61 height 16
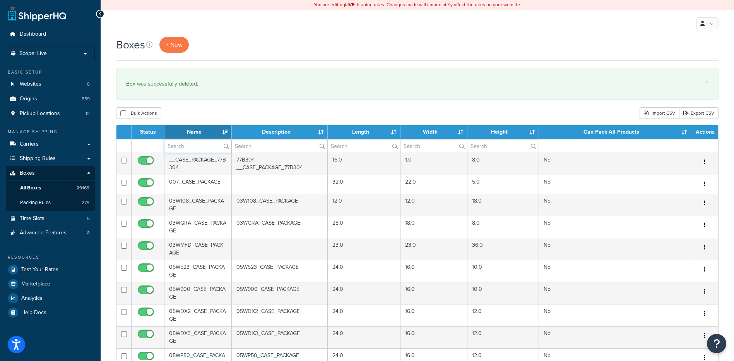
click at [201, 148] on input "text" at bounding box center [198, 145] width 67 height 13
paste input "30B223"
type input "30B223"
click at [196, 113] on div "Bulk Actions Duplicate [GEOGRAPHIC_DATA] Import CSV Export CSV" at bounding box center [417, 113] width 603 height 12
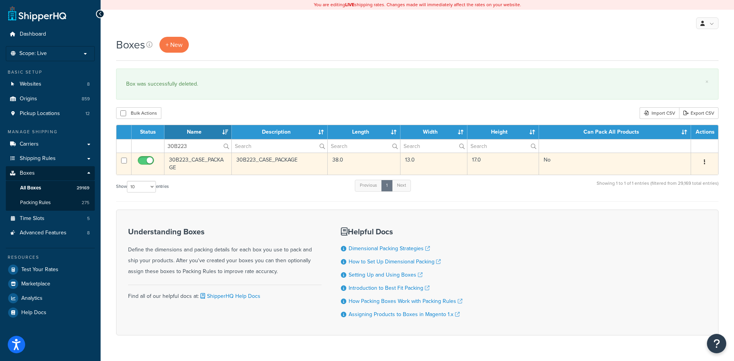
click at [708, 162] on button "button" at bounding box center [705, 162] width 11 height 12
click at [672, 211] on link "Delete" at bounding box center [679, 209] width 61 height 16
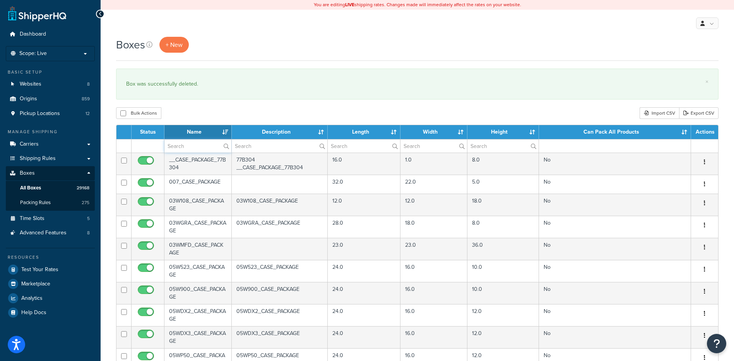
click at [170, 147] on input "text" at bounding box center [198, 145] width 67 height 13
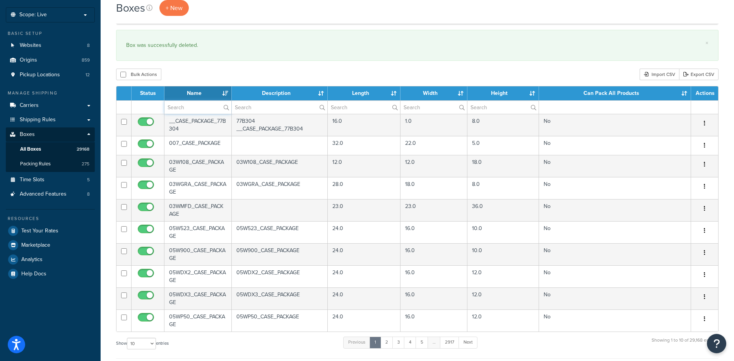
scroll to position [77, 0]
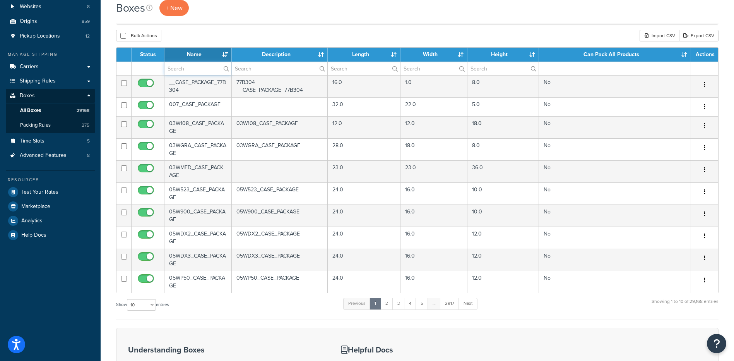
paste input "37B30B"
type input "37B30B"
click at [240, 36] on div "Bulk Actions Duplicate [GEOGRAPHIC_DATA] Import CSV Export CSV" at bounding box center [417, 36] width 603 height 12
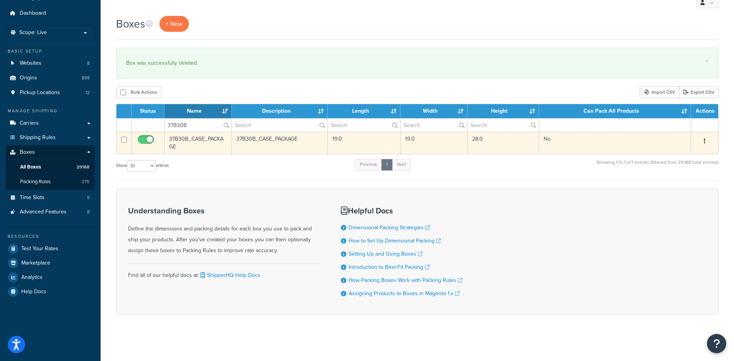
click at [703, 141] on button "button" at bounding box center [705, 141] width 11 height 12
click at [667, 192] on link "Delete" at bounding box center [679, 188] width 61 height 16
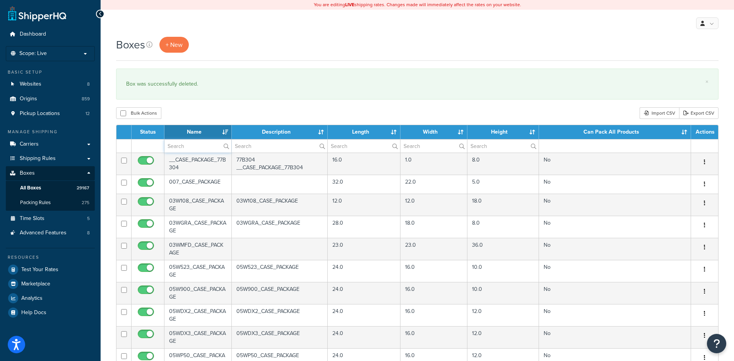
click at [171, 151] on input "text" at bounding box center [198, 145] width 67 height 13
paste input "37B30T"
type input "37B30T"
click at [199, 110] on div "Bulk Actions Duplicate [GEOGRAPHIC_DATA] Import CSV Export CSV" at bounding box center [417, 113] width 603 height 12
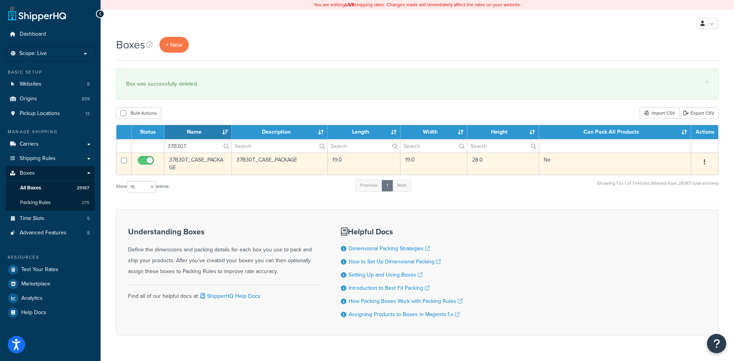
click at [708, 163] on button "button" at bounding box center [705, 162] width 11 height 12
click at [669, 207] on link "Delete" at bounding box center [679, 209] width 61 height 16
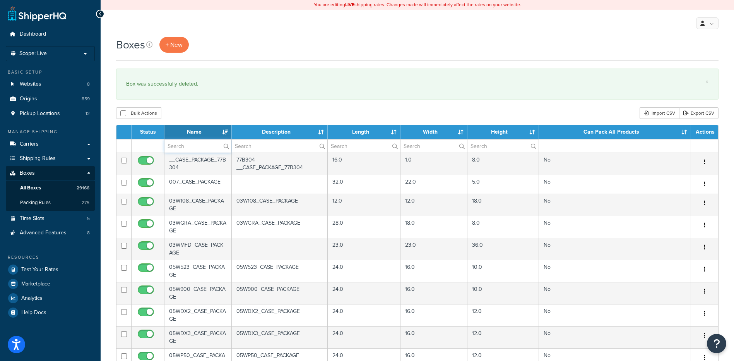
click at [191, 140] on input "text" at bounding box center [198, 145] width 67 height 13
paste input "37B856"
type input "37B856"
click at [195, 112] on div "Bulk Actions Duplicate [GEOGRAPHIC_DATA] Import CSV Export CSV" at bounding box center [417, 113] width 603 height 12
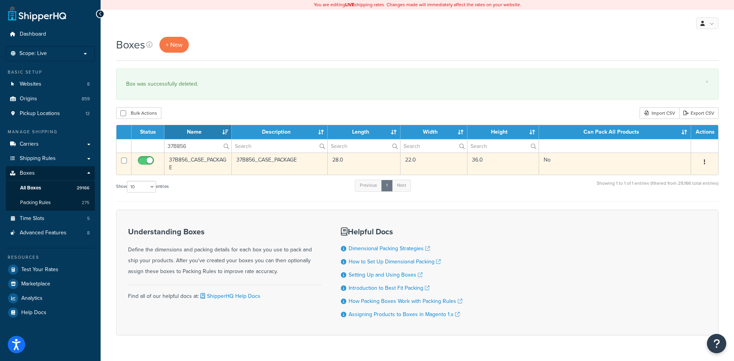
click at [707, 160] on button "button" at bounding box center [705, 162] width 11 height 12
click at [672, 210] on link "Delete" at bounding box center [679, 209] width 61 height 16
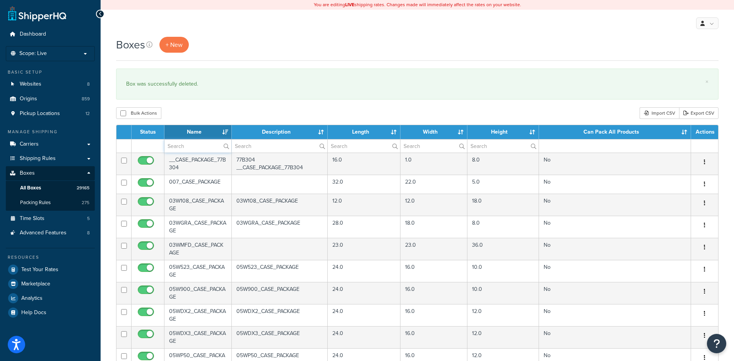
click at [191, 148] on input "text" at bounding box center [198, 145] width 67 height 13
paste input "37B860"
type input "37B860"
click at [216, 114] on div "Bulk Actions Duplicate [GEOGRAPHIC_DATA] Import CSV Export CSV" at bounding box center [417, 113] width 603 height 12
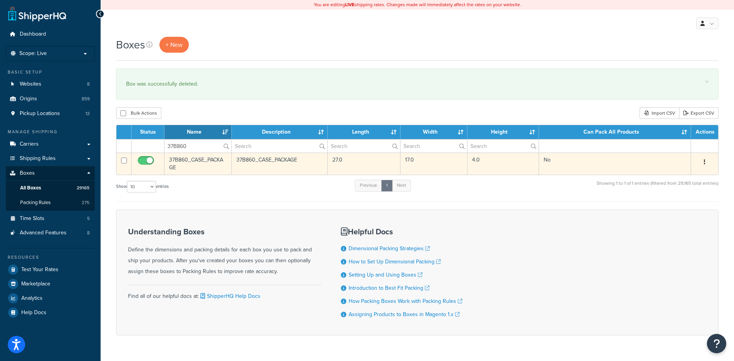
click at [701, 161] on button "button" at bounding box center [705, 162] width 11 height 12
click at [669, 209] on link "Delete" at bounding box center [679, 209] width 61 height 16
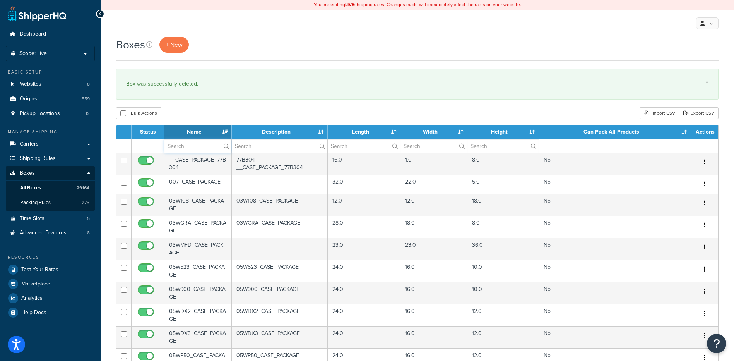
click at [203, 142] on input "text" at bounding box center [198, 145] width 67 height 13
paste input "37B861"
type input "37B861"
click at [203, 116] on div "Bulk Actions Duplicate Delete Import CSV Export CSV" at bounding box center [417, 113] width 603 height 12
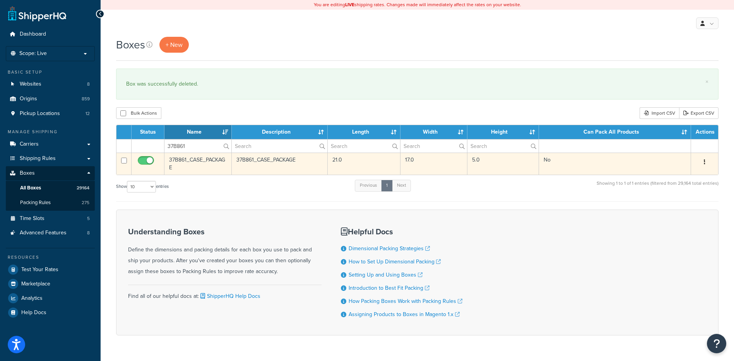
click at [707, 160] on button "button" at bounding box center [705, 162] width 11 height 12
click at [679, 212] on link "Delete" at bounding box center [679, 209] width 61 height 16
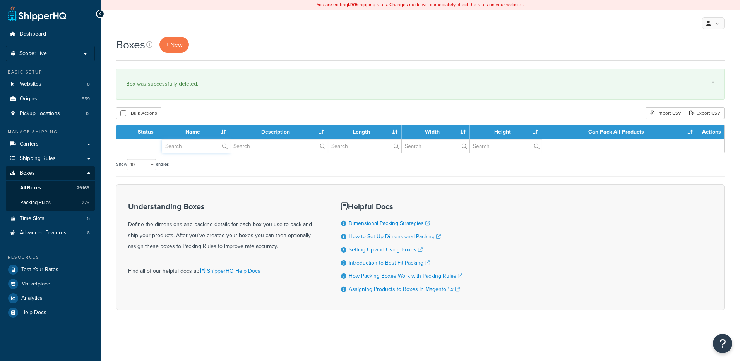
drag, startPoint x: 0, startPoint y: 0, endPoint x: 178, endPoint y: 148, distance: 232.0
click at [178, 148] on input "text" at bounding box center [196, 145] width 68 height 13
paste input "37B862"
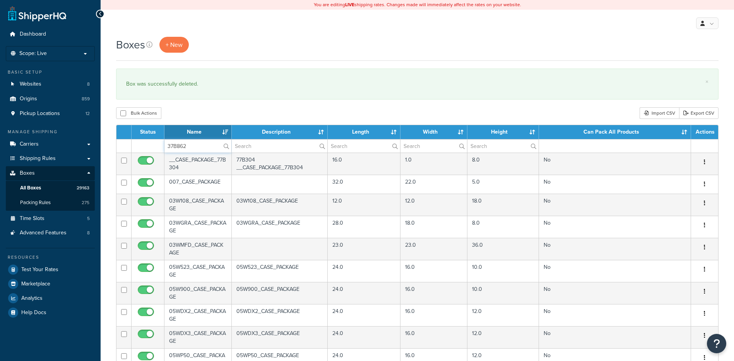
type input "37B862"
click at [180, 121] on div "Boxes + New × Box was successfully deleted. Bulk Actions Duplicate Delete Impor…" at bounding box center [418, 297] width 634 height 521
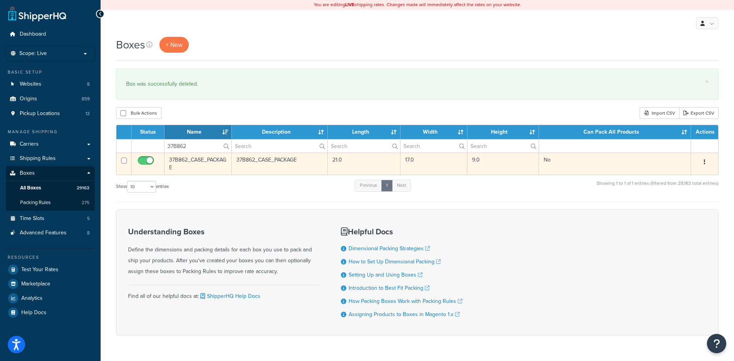
click at [703, 161] on button "button" at bounding box center [705, 162] width 11 height 12
click at [658, 209] on icon at bounding box center [655, 208] width 5 height 5
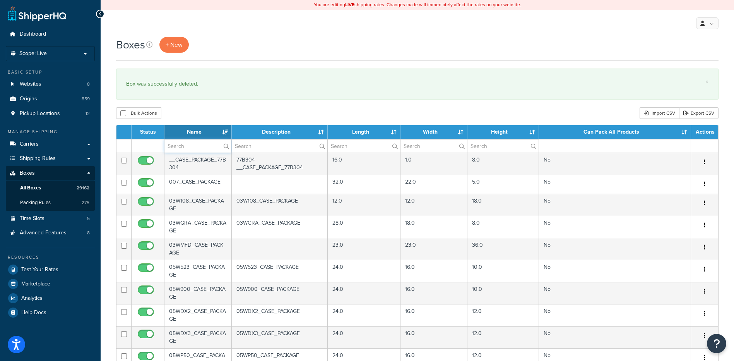
click at [183, 146] on input "text" at bounding box center [198, 145] width 67 height 13
paste input "37BASK"
type input "37BASK"
click at [185, 115] on div "Bulk Actions Duplicate [GEOGRAPHIC_DATA] Import CSV Export CSV" at bounding box center [417, 113] width 603 height 12
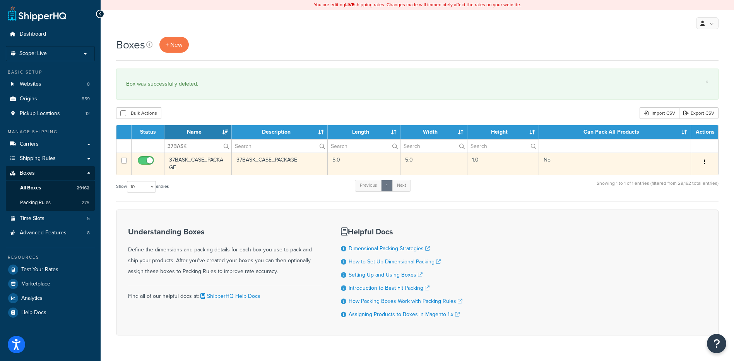
click at [707, 164] on button "button" at bounding box center [705, 162] width 11 height 12
click at [656, 205] on link "Delete" at bounding box center [679, 209] width 61 height 16
